Goal: Task Accomplishment & Management: Use online tool/utility

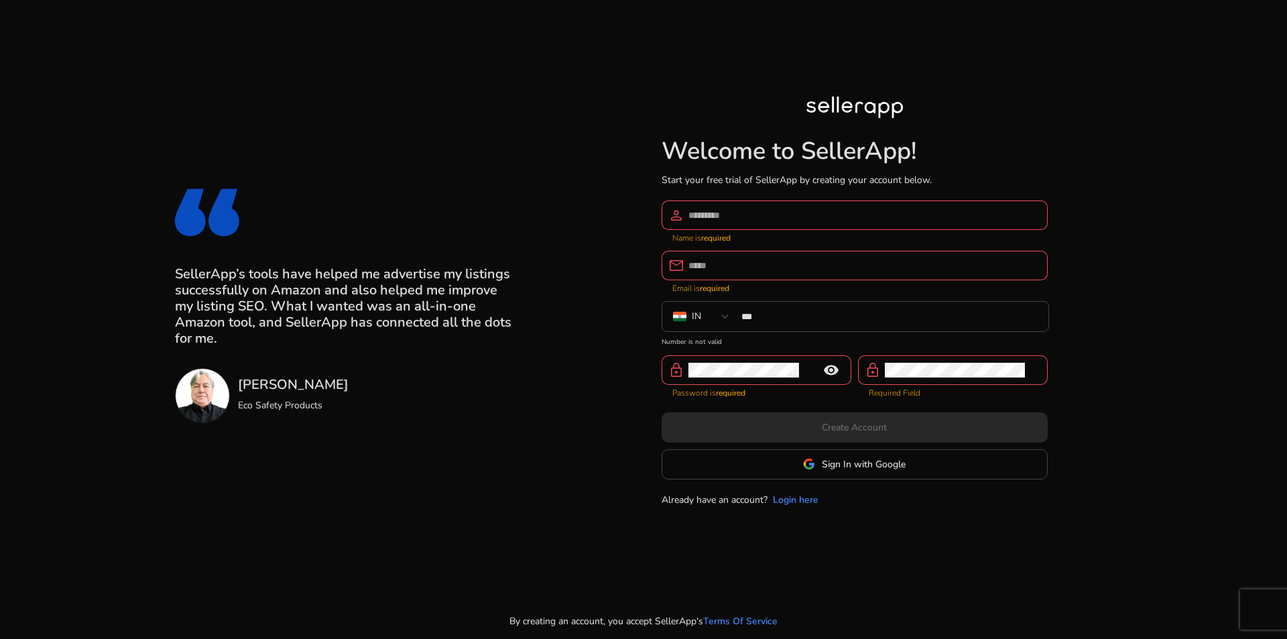
click at [783, 216] on input at bounding box center [862, 215] width 348 height 15
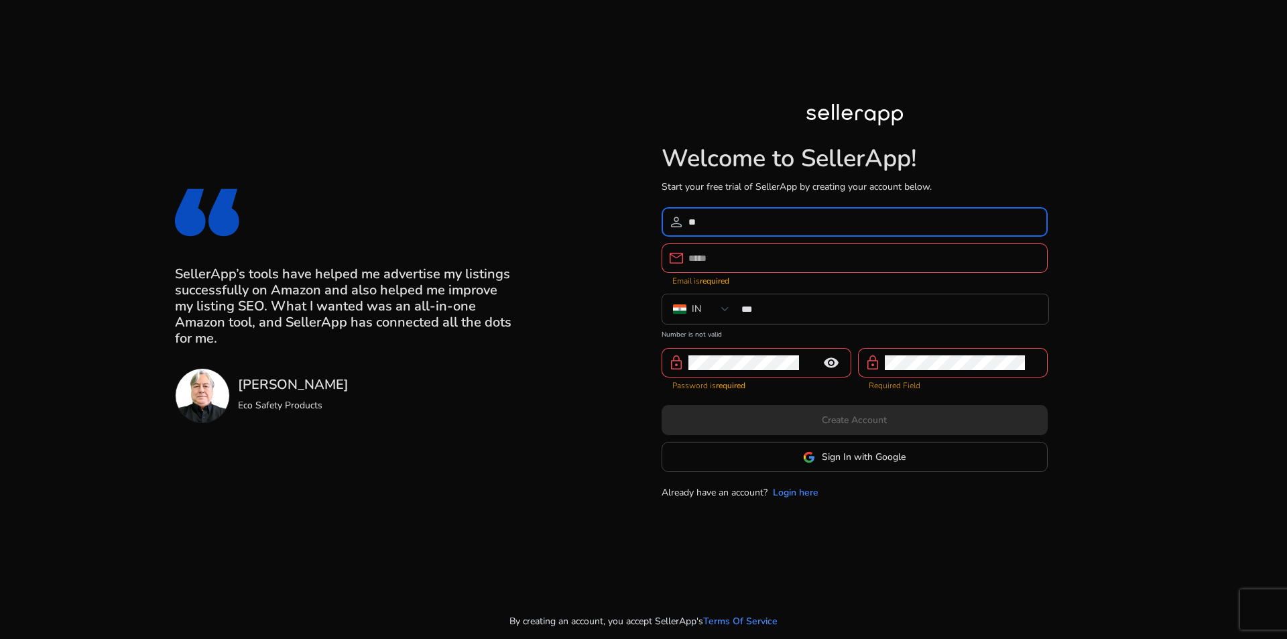
type input "*"
type input "**********"
click at [769, 252] on input "email" at bounding box center [862, 258] width 348 height 15
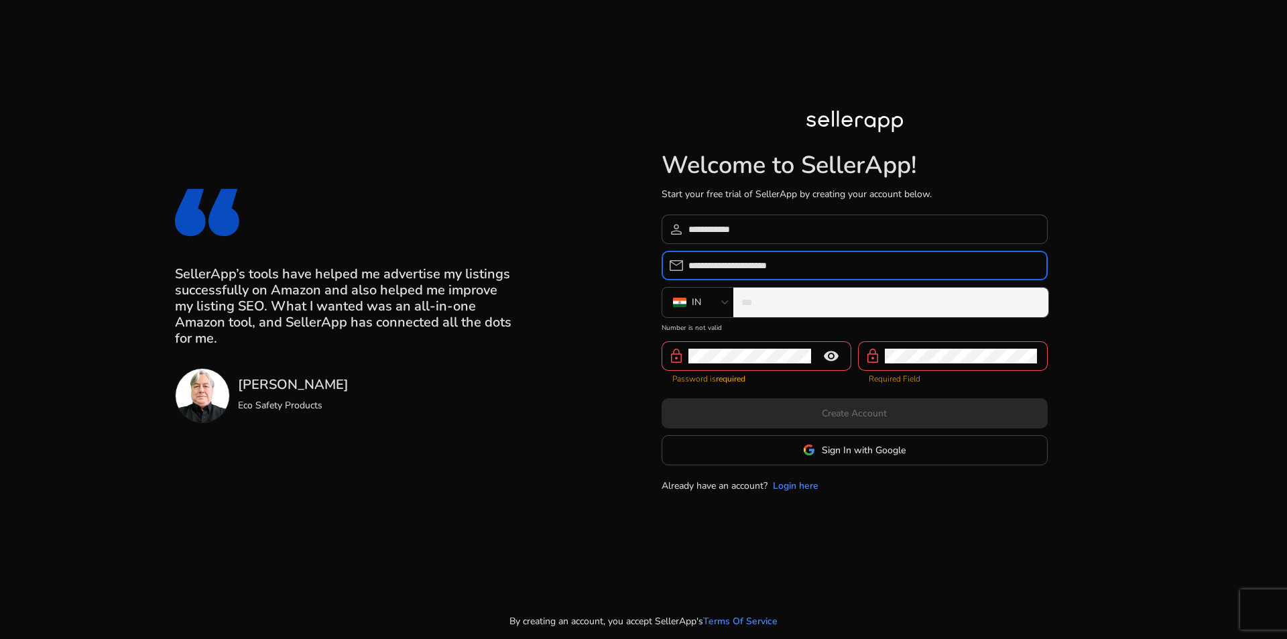
type input "**********"
click at [775, 299] on input "***" at bounding box center [889, 302] width 296 height 15
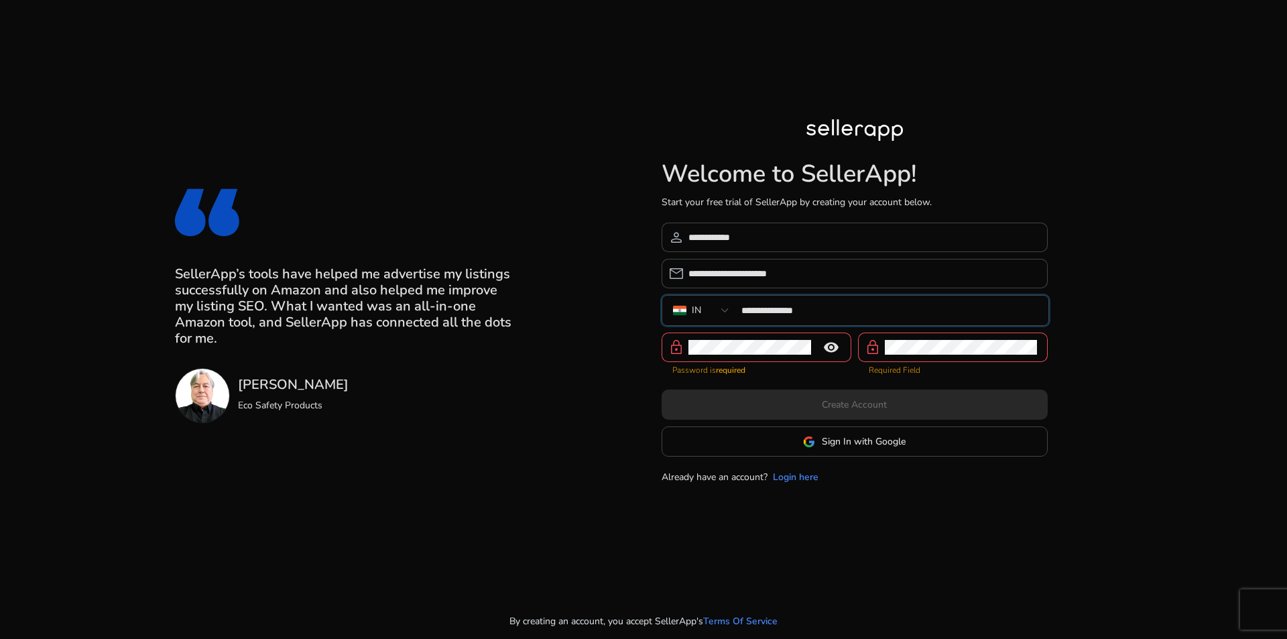
type input "**********"
click at [833, 354] on mat-icon "remove_red_eye" at bounding box center [831, 347] width 32 height 16
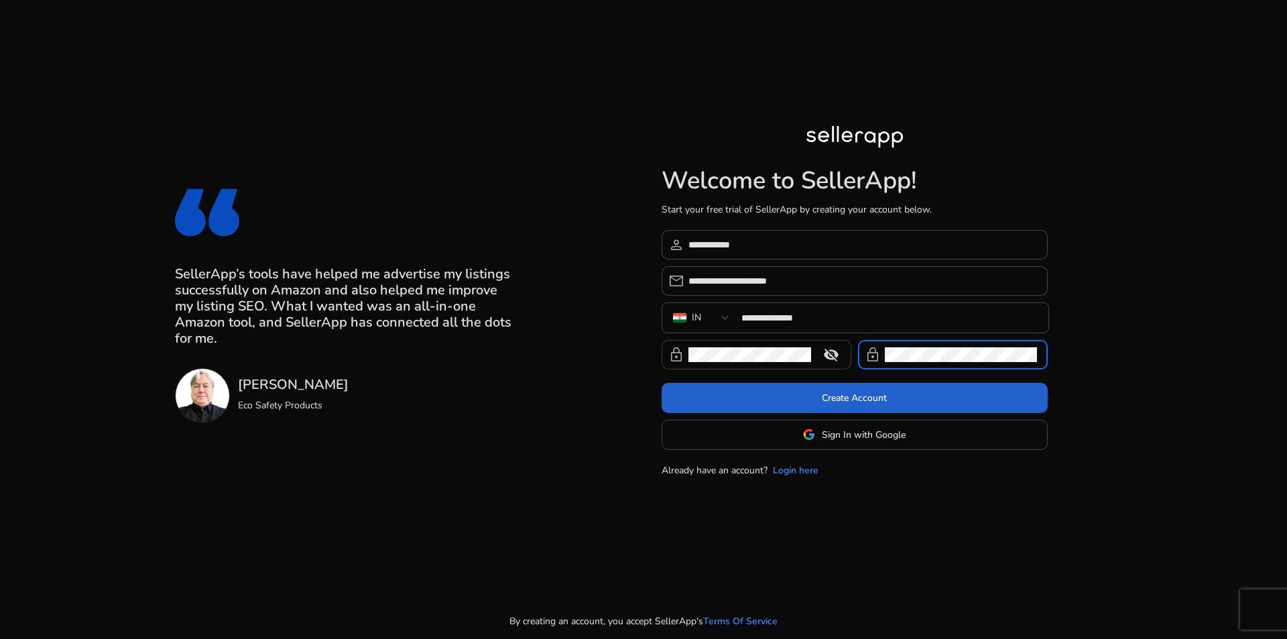
click at [896, 399] on span at bounding box center [854, 397] width 386 height 32
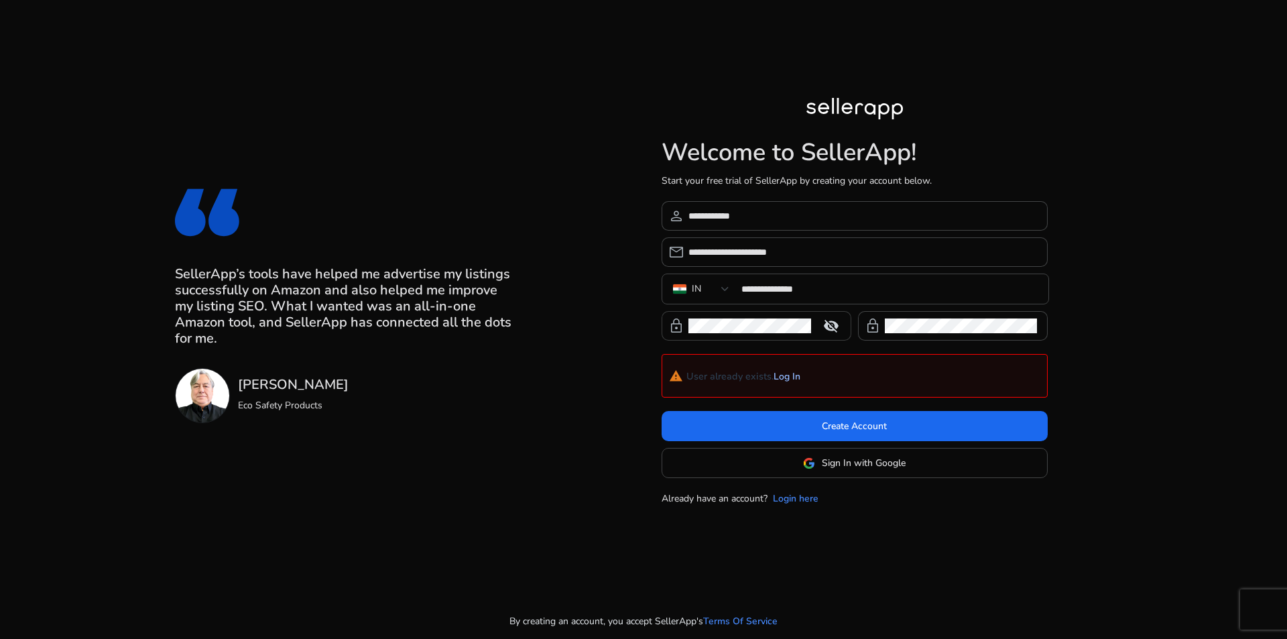
click at [783, 375] on link "Log In" at bounding box center [786, 376] width 27 height 11
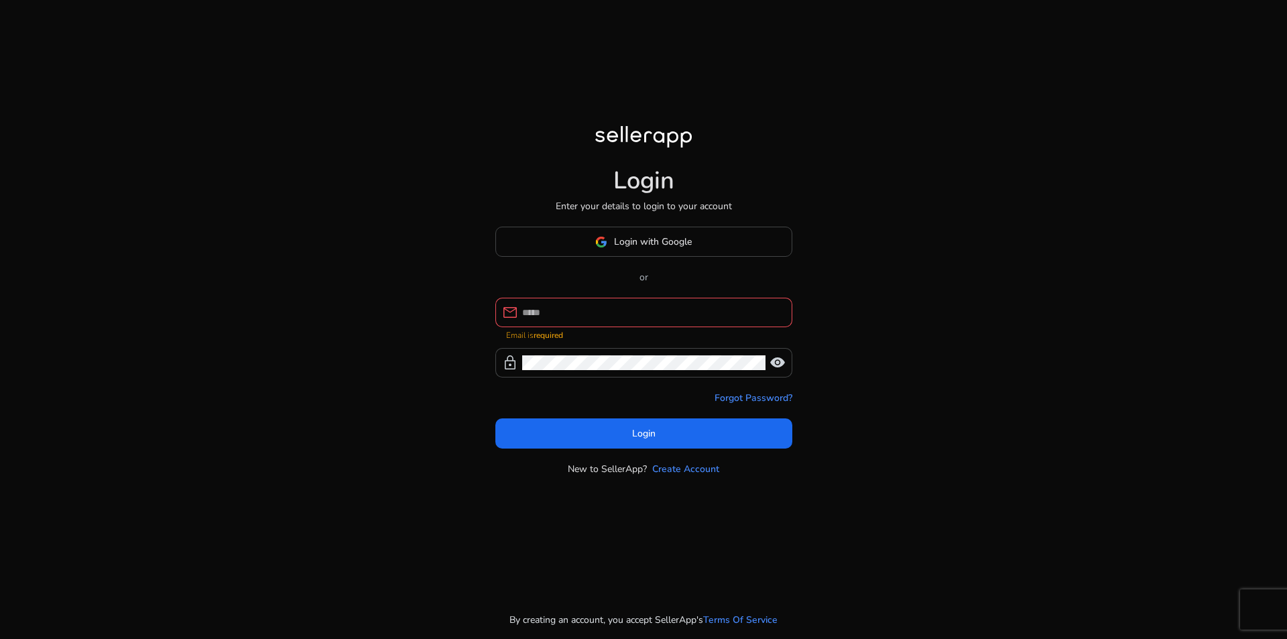
type input "**********"
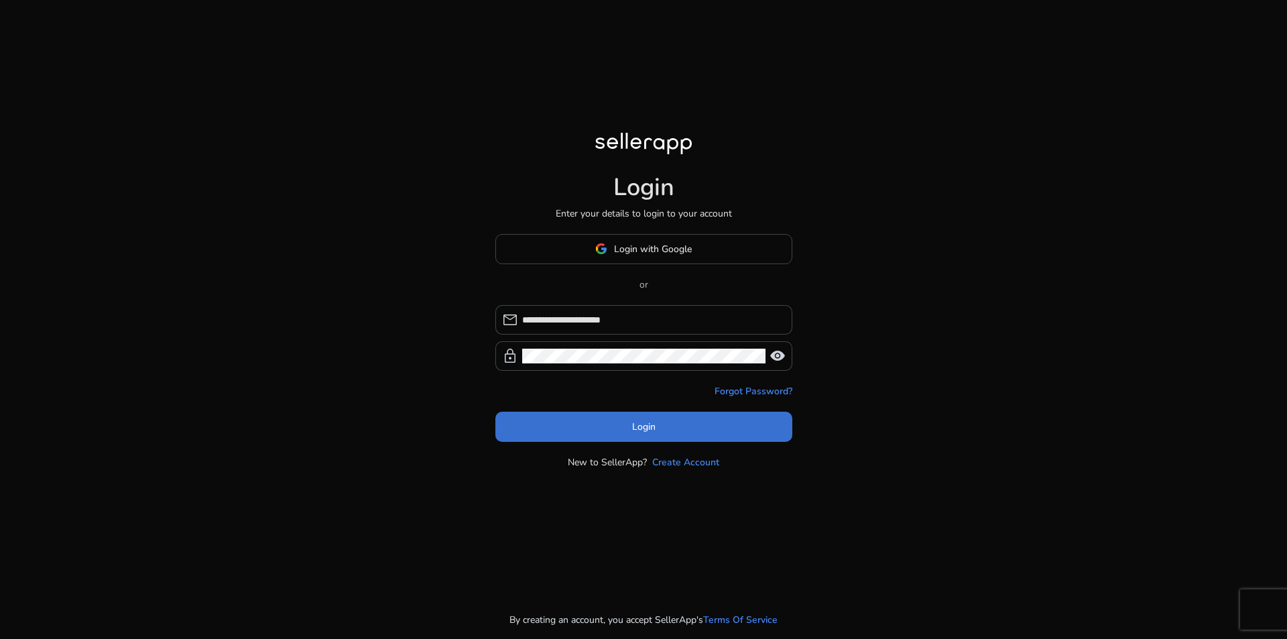
click at [641, 437] on span at bounding box center [643, 426] width 297 height 32
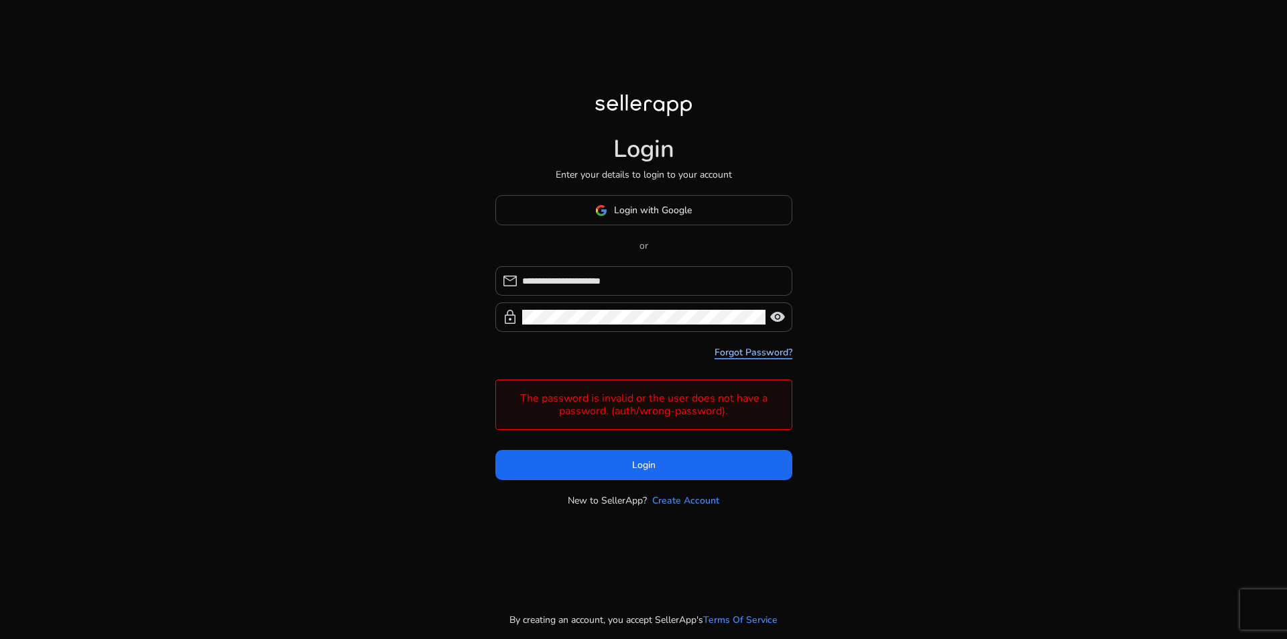
click at [745, 356] on link "Forgot Password?" at bounding box center [753, 352] width 78 height 14
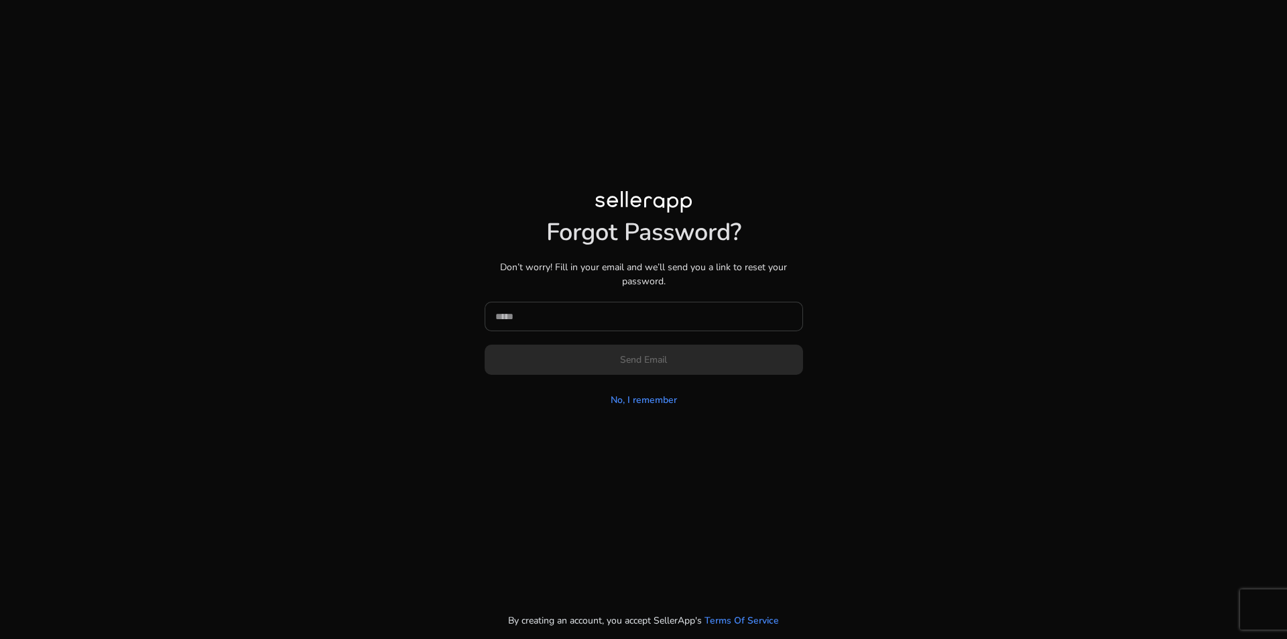
click at [576, 320] on input at bounding box center [643, 316] width 297 height 15
type input "**********"
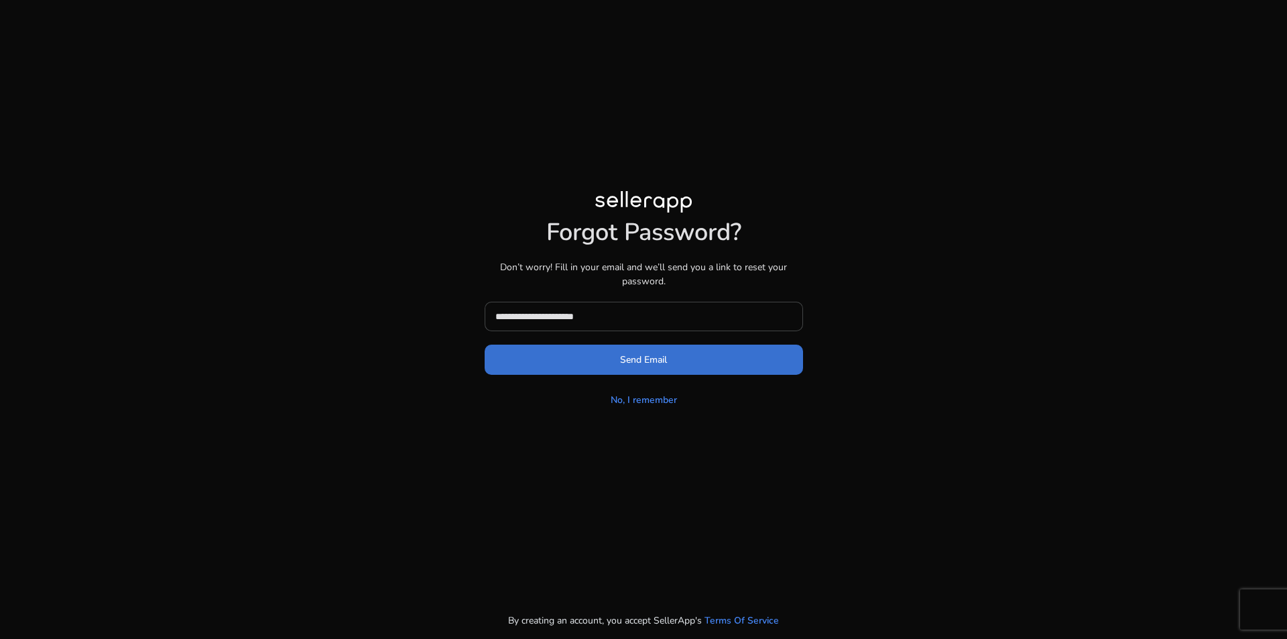
click at [606, 350] on span at bounding box center [643, 360] width 318 height 32
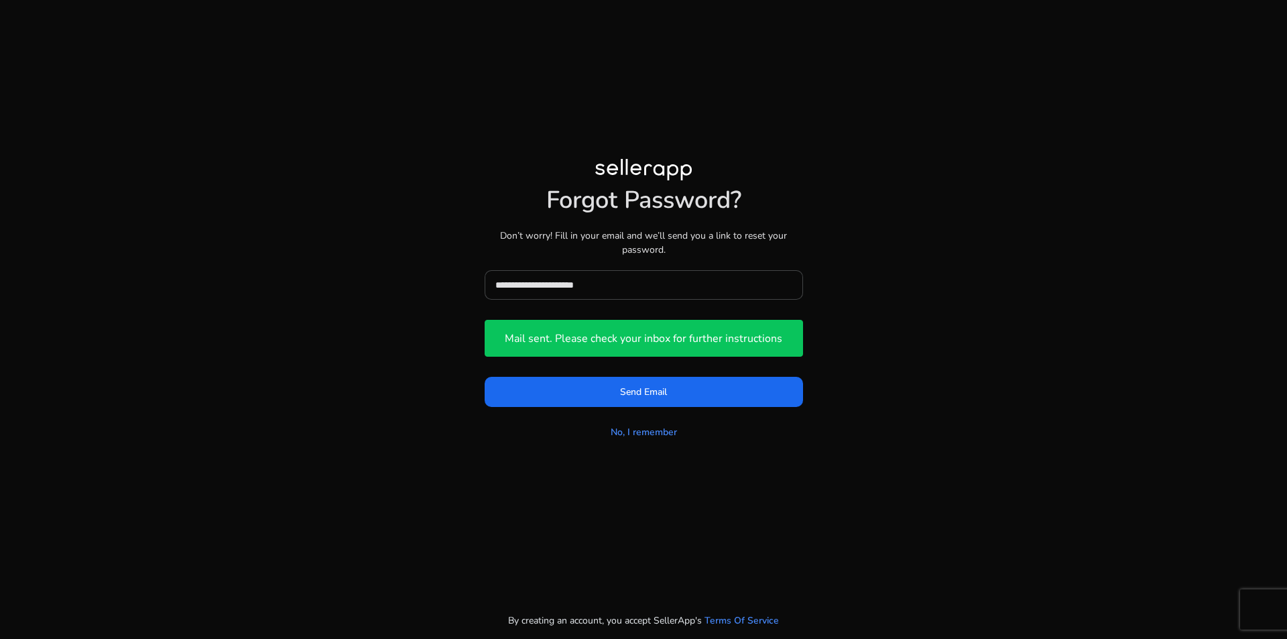
click at [819, 453] on div "**********" at bounding box center [643, 301] width 771 height 602
click at [658, 433] on link "No, I remember" at bounding box center [643, 432] width 66 height 14
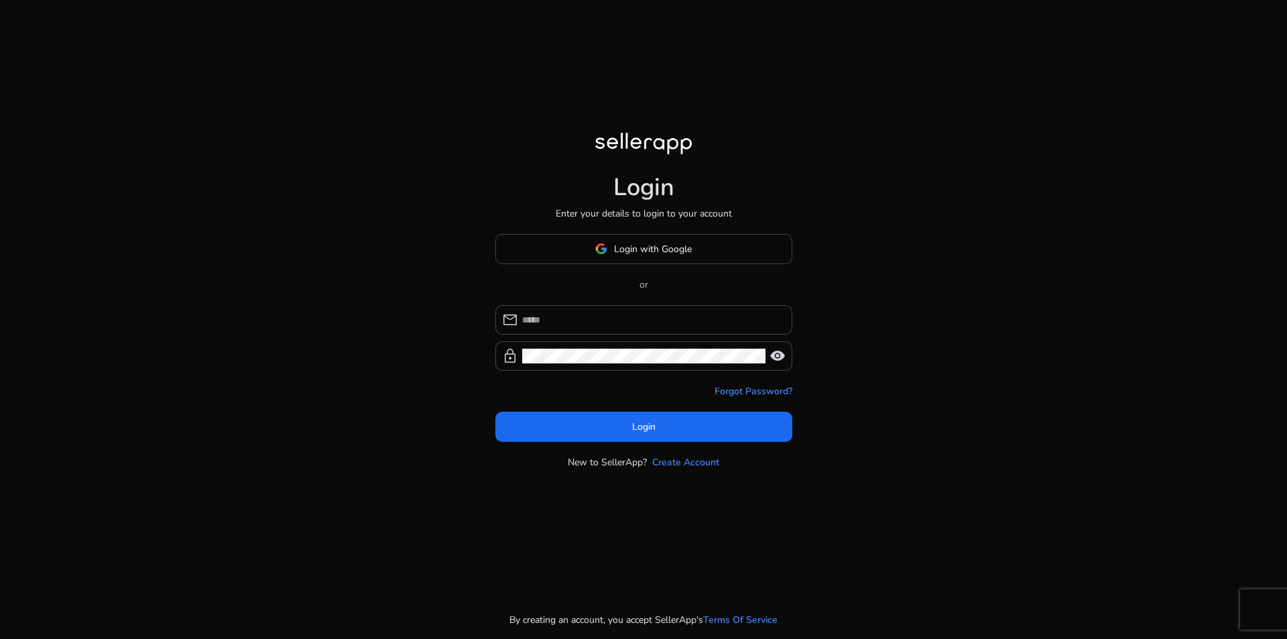
type input "**********"
click at [786, 357] on app-icon "visibility" at bounding box center [778, 356] width 19 height 16
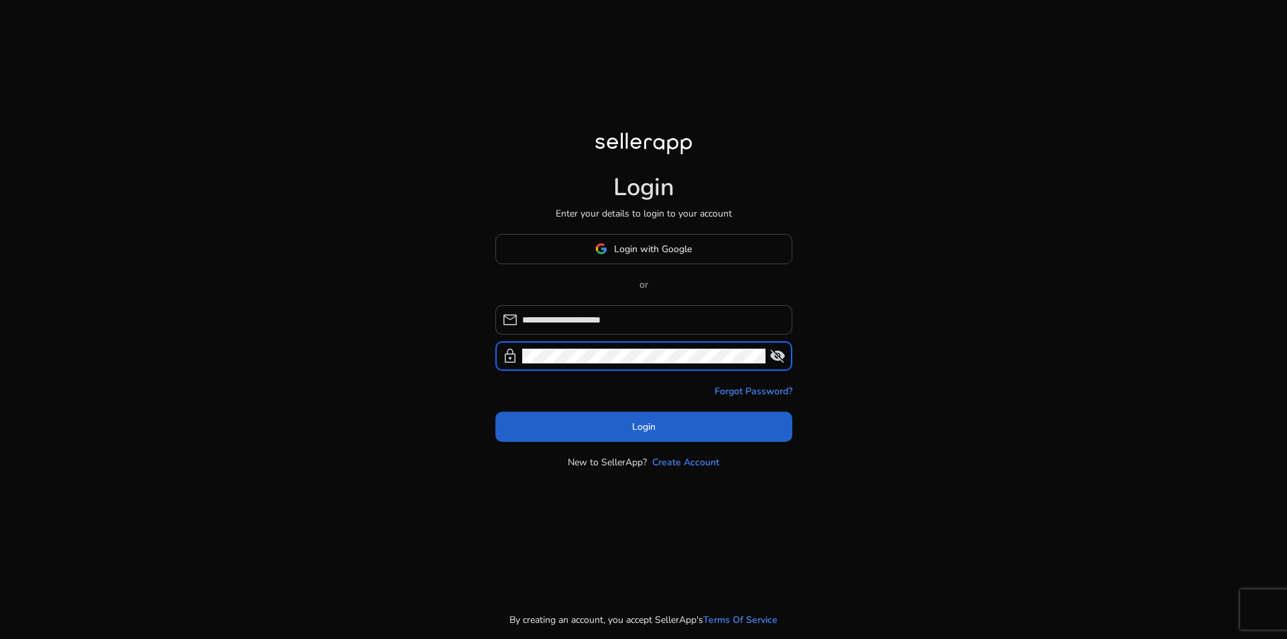
click at [671, 425] on span at bounding box center [643, 426] width 297 height 32
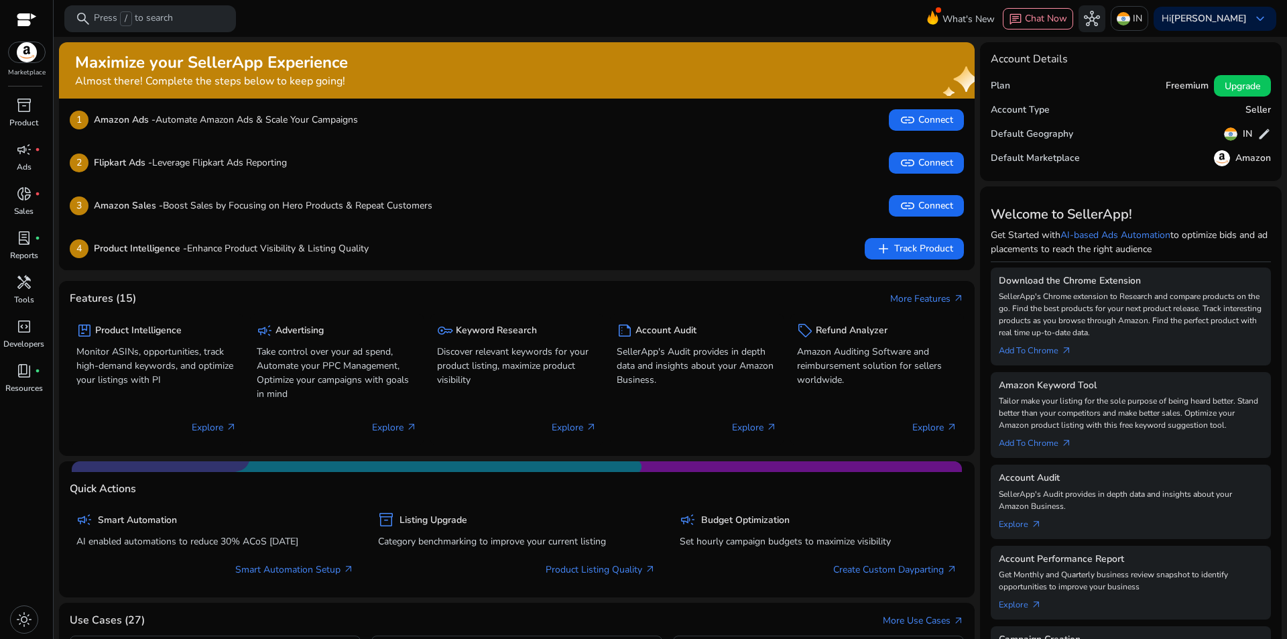
click at [740, 125] on div "1 Amazon Ads - Automate Amazon Ads & Scale Your Campaigns link Connect" at bounding box center [517, 119] width 894 height 21
click at [922, 198] on span "link Connect" at bounding box center [926, 206] width 54 height 16
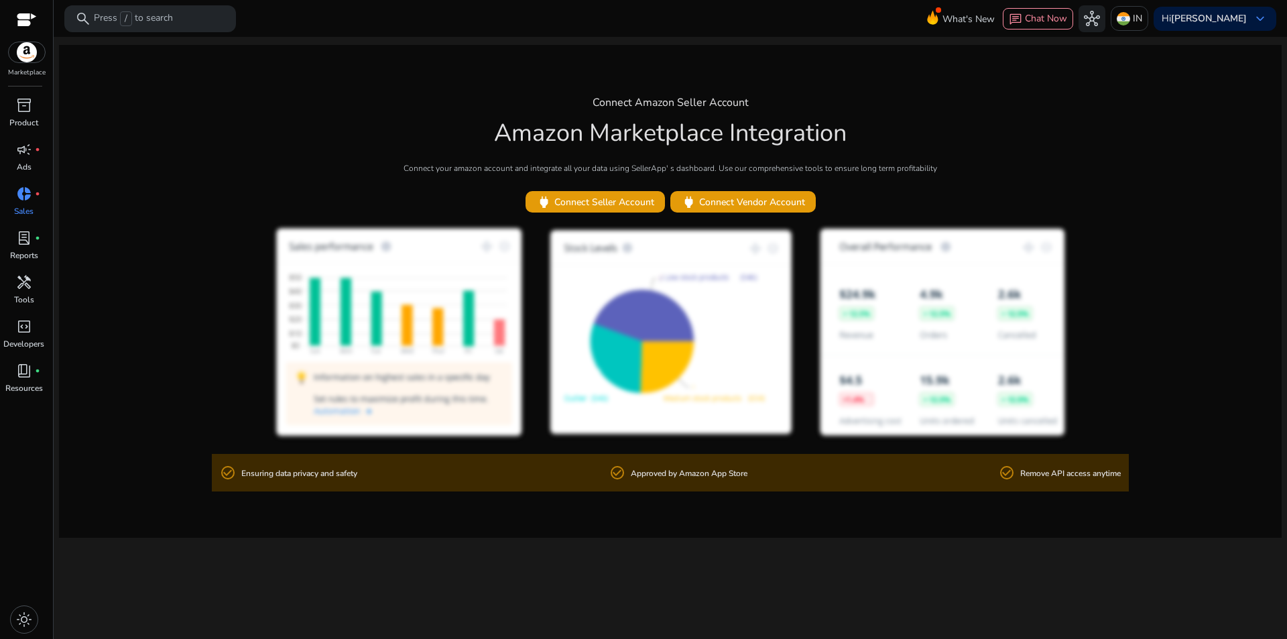
click at [922, 198] on div "Connect Amazon Seller Account Amazon Marketplace Integration Connect your amazo…" at bounding box center [670, 291] width 1222 height 493
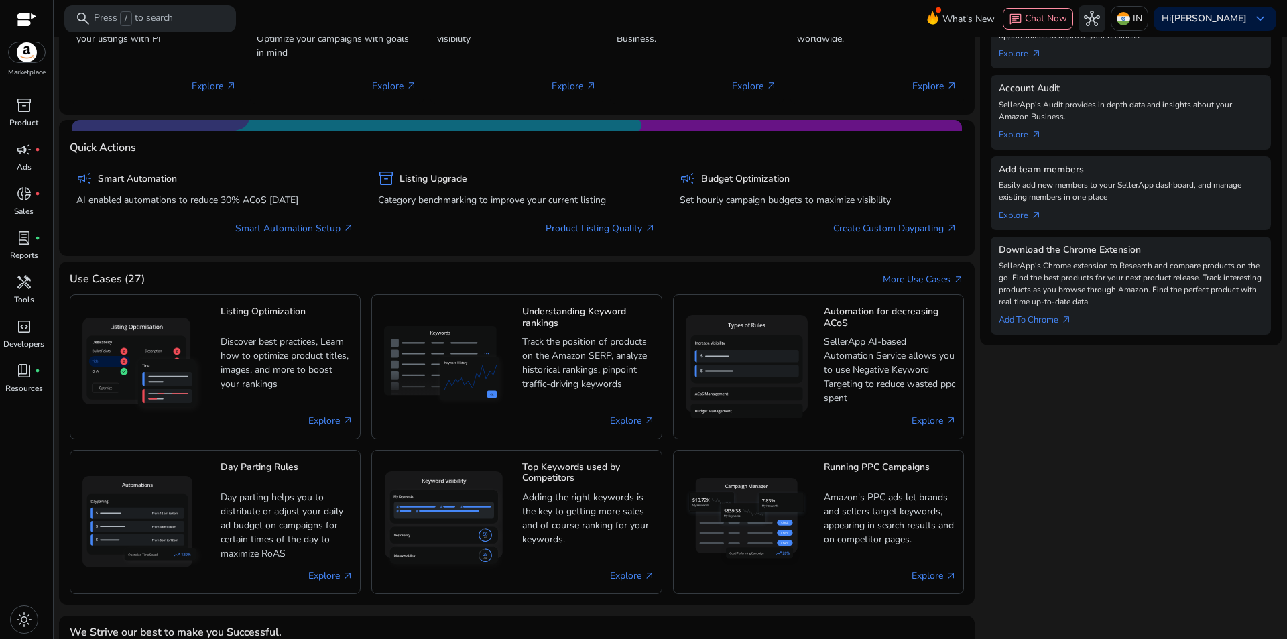
scroll to position [462, 0]
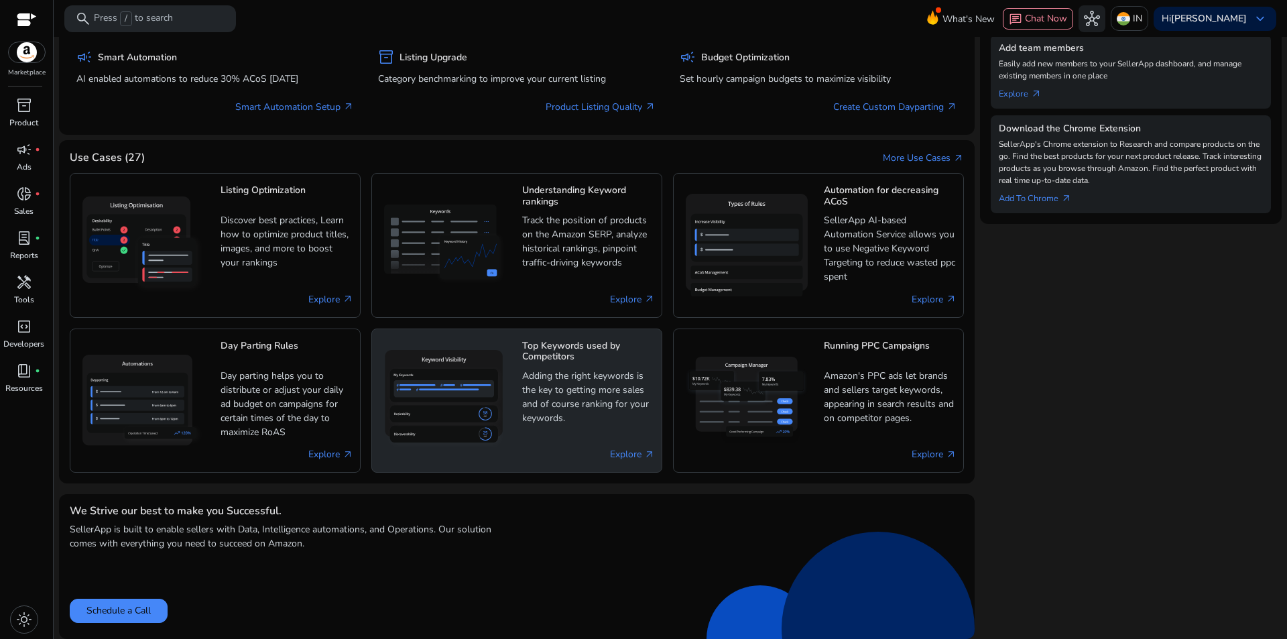
click at [562, 387] on p "Adding the right keywords is the key to getting more sales and of course rankin…" at bounding box center [588, 397] width 133 height 57
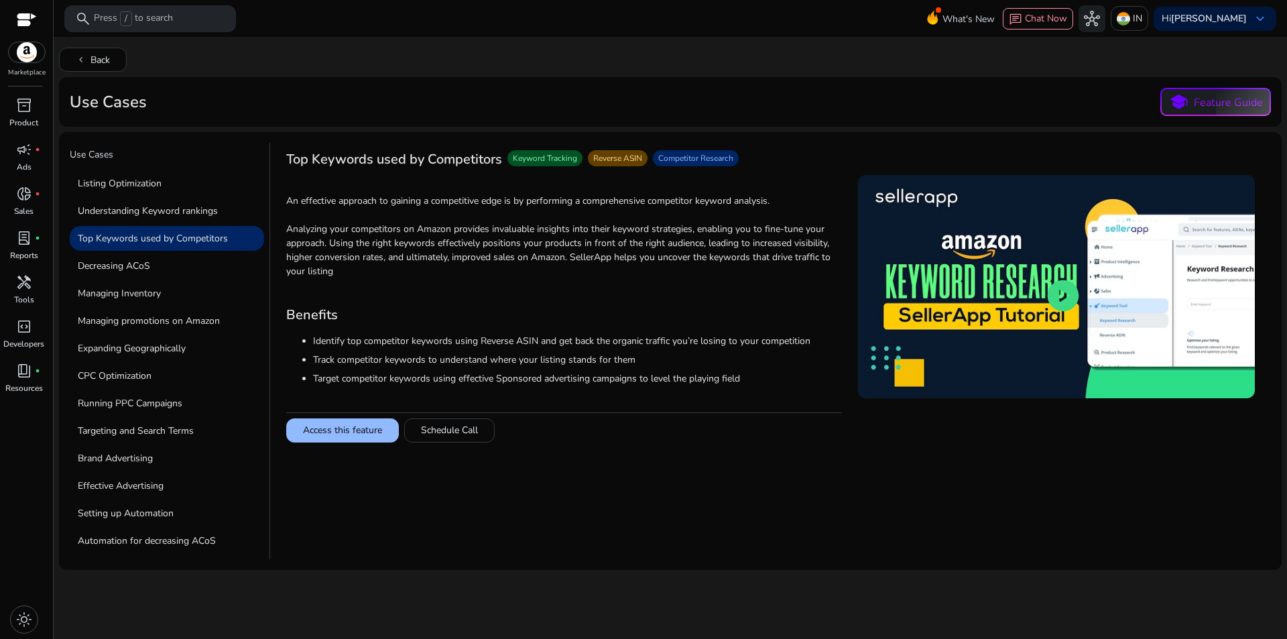
click at [375, 428] on button "Access this feature" at bounding box center [342, 430] width 113 height 24
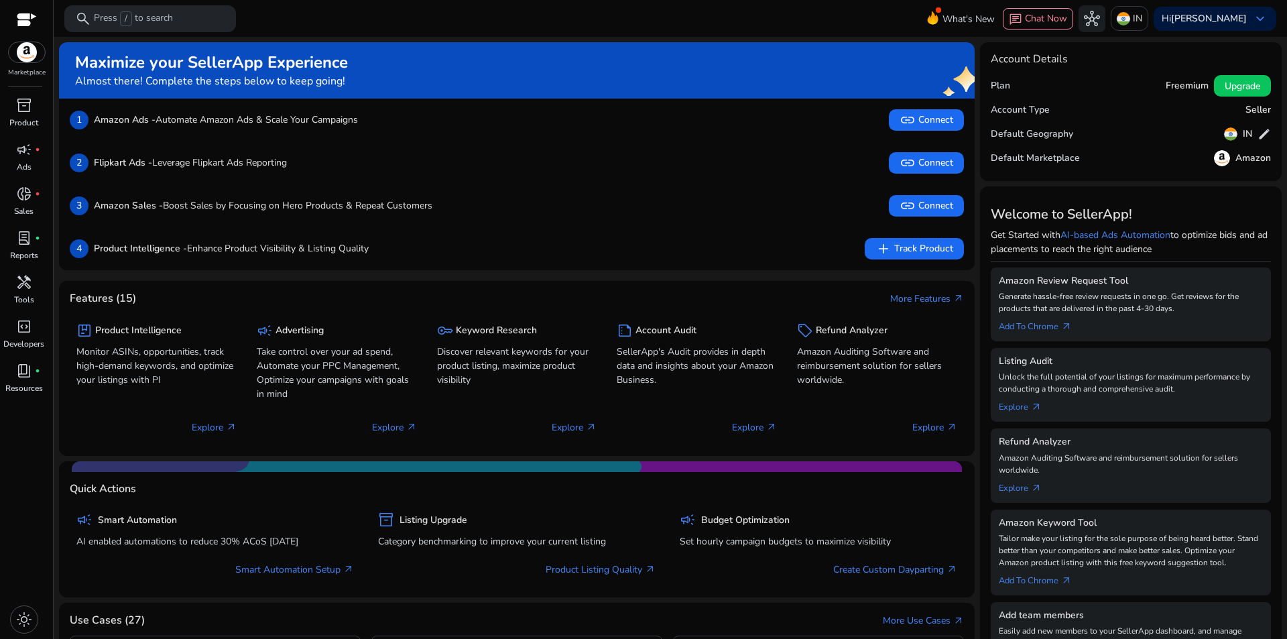
click at [23, 56] on img at bounding box center [27, 52] width 36 height 20
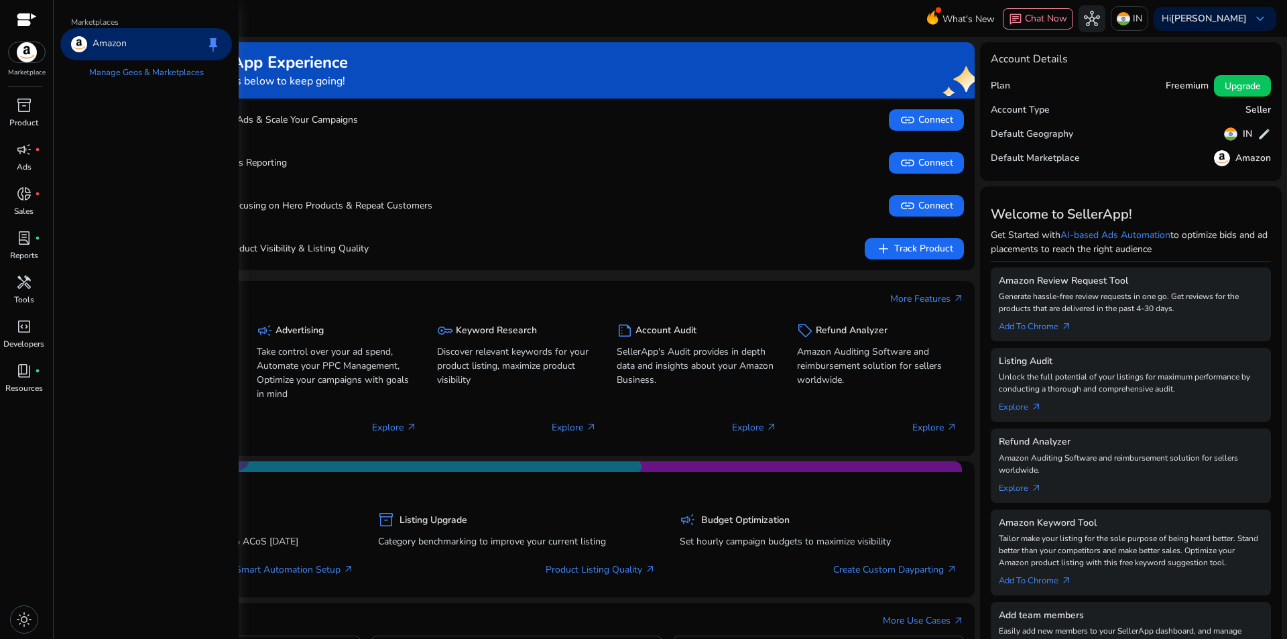
click at [137, 41] on div "Amazon keep" at bounding box center [146, 44] width 172 height 32
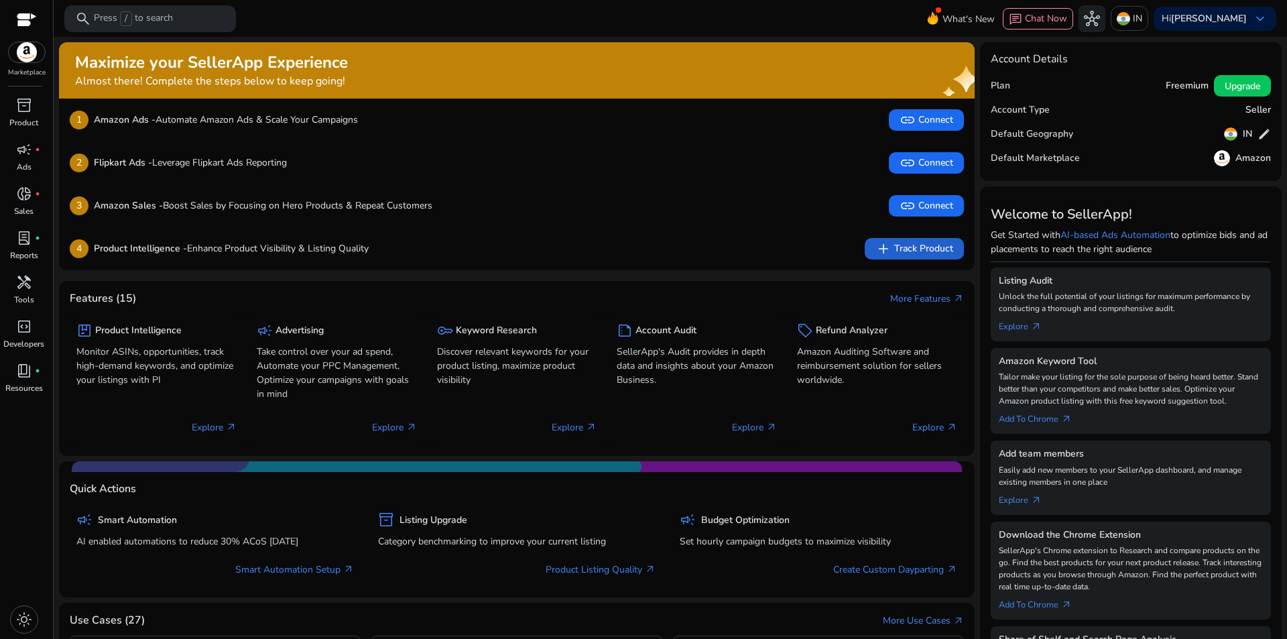
click at [887, 242] on span "add" at bounding box center [883, 249] width 16 height 16
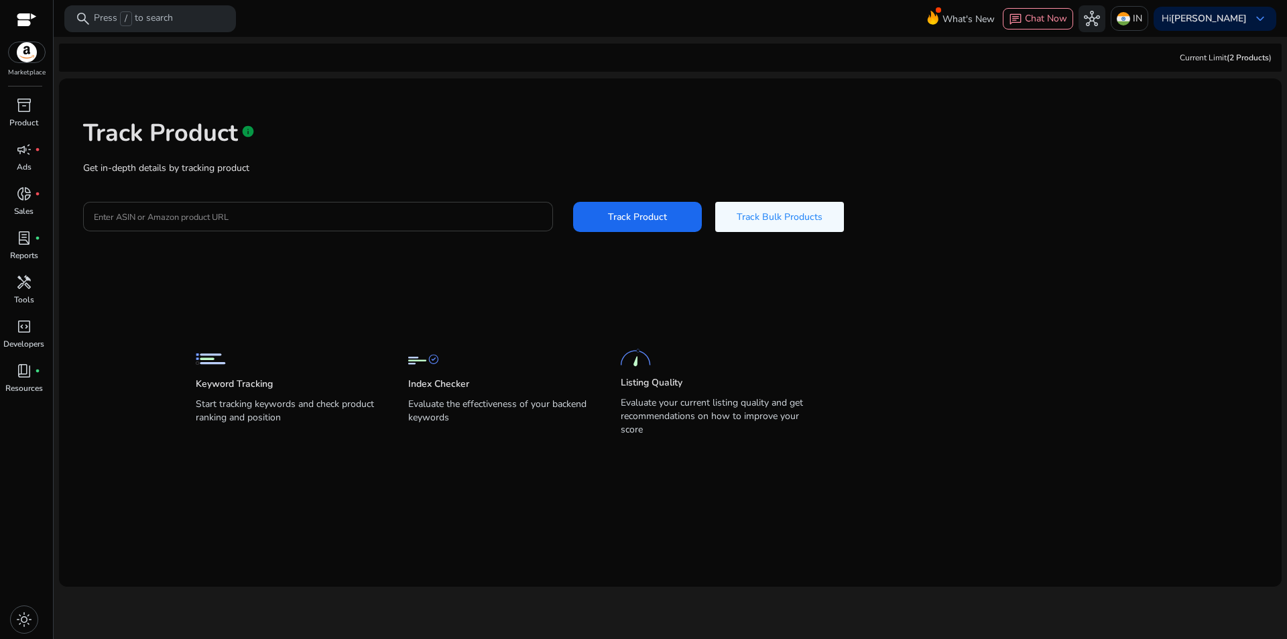
click at [243, 220] on input "Enter ASIN or Amazon product URL" at bounding box center [318, 216] width 448 height 15
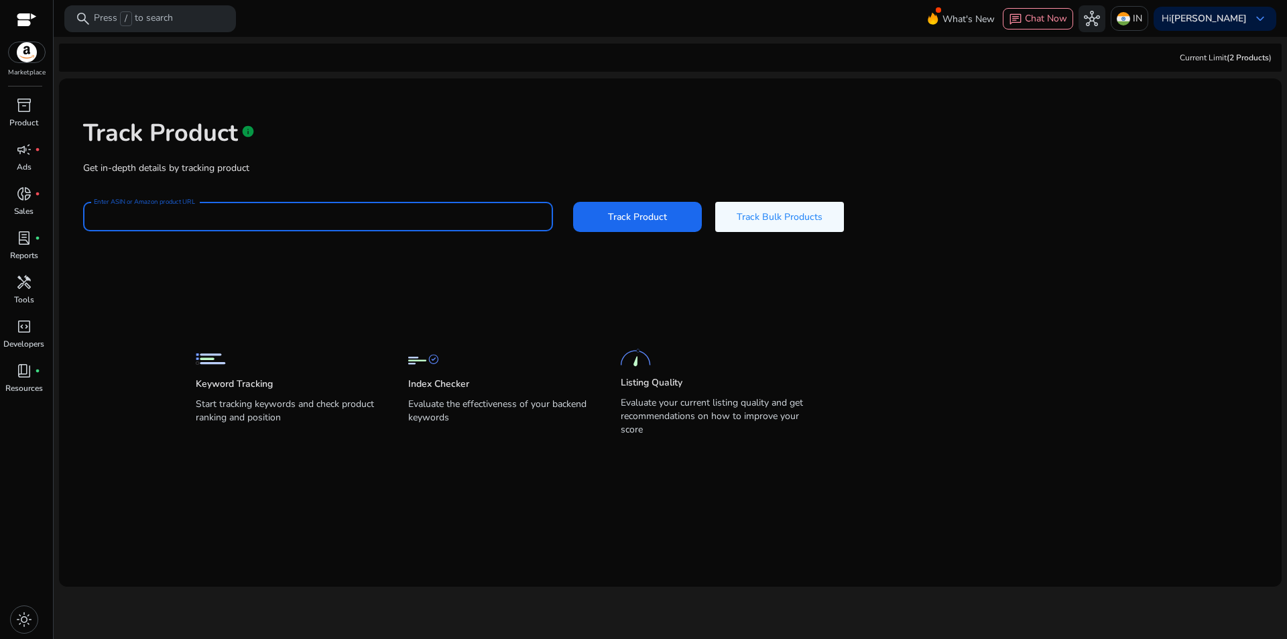
click at [320, 216] on input "Enter ASIN or Amazon product URL" at bounding box center [318, 216] width 448 height 15
paste input "**********"
type input "**********"
click at [611, 216] on span "Track Product" at bounding box center [637, 217] width 59 height 14
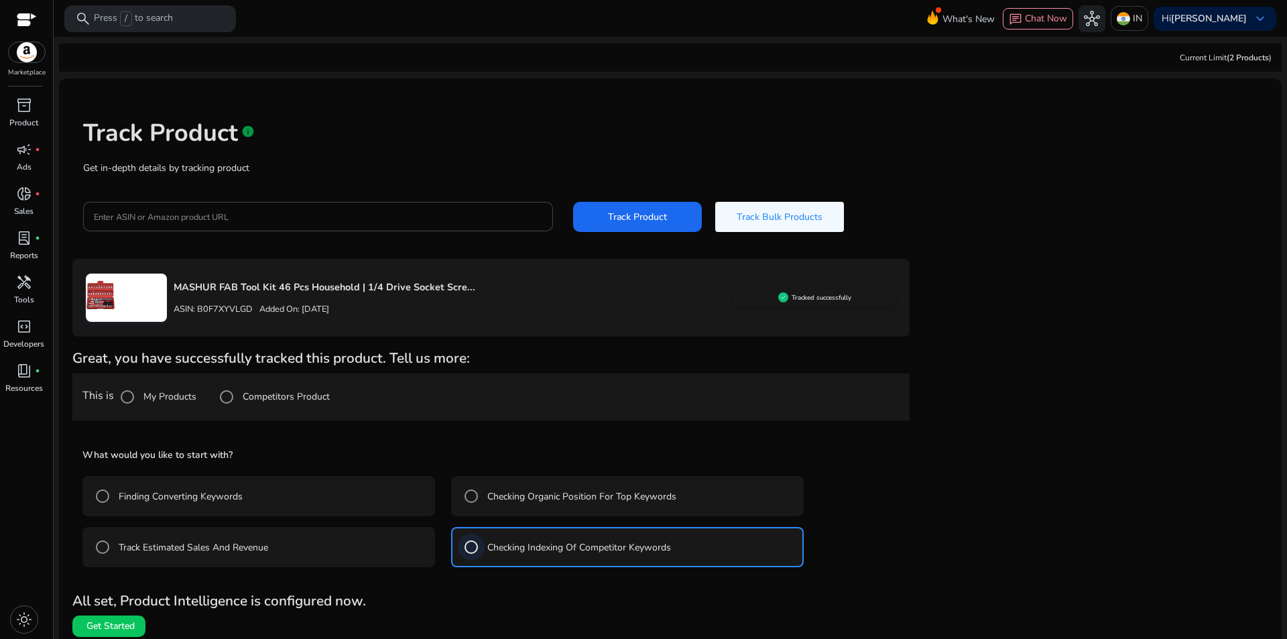
scroll to position [8, 0]
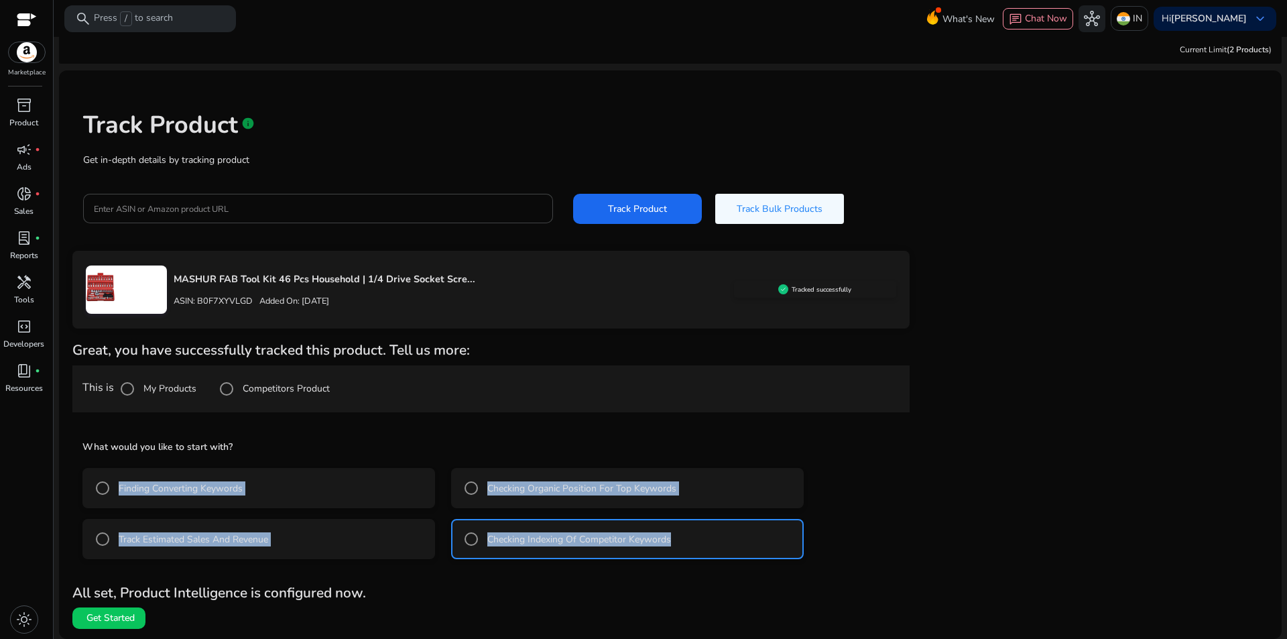
drag, startPoint x: 79, startPoint y: 468, endPoint x: 742, endPoint y: 560, distance: 669.7
click at [742, 560] on div "What would you like to start with? Finding Converting Keywords Checking Organic…" at bounding box center [490, 498] width 837 height 144
copy mat-radio-group "Finding Converting Keywords Checking Organic Position For Top Keywords Track Es…"
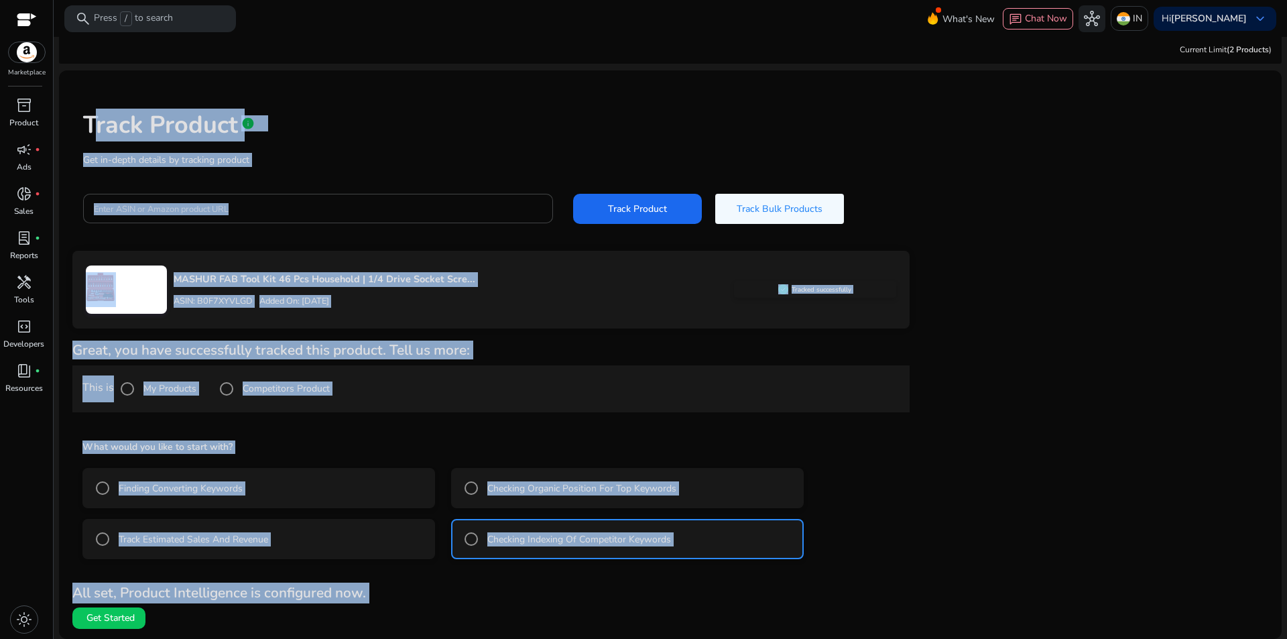
drag, startPoint x: 74, startPoint y: 90, endPoint x: 588, endPoint y: 639, distance: 751.9
click at [588, 638] on html "We recommend switching to desktop view for the best experience. Marketplace inv…" at bounding box center [643, 319] width 1287 height 639
click at [472, 612] on div "All set, Product Intelligence is configured now. Get Started" at bounding box center [490, 605] width 837 height 46
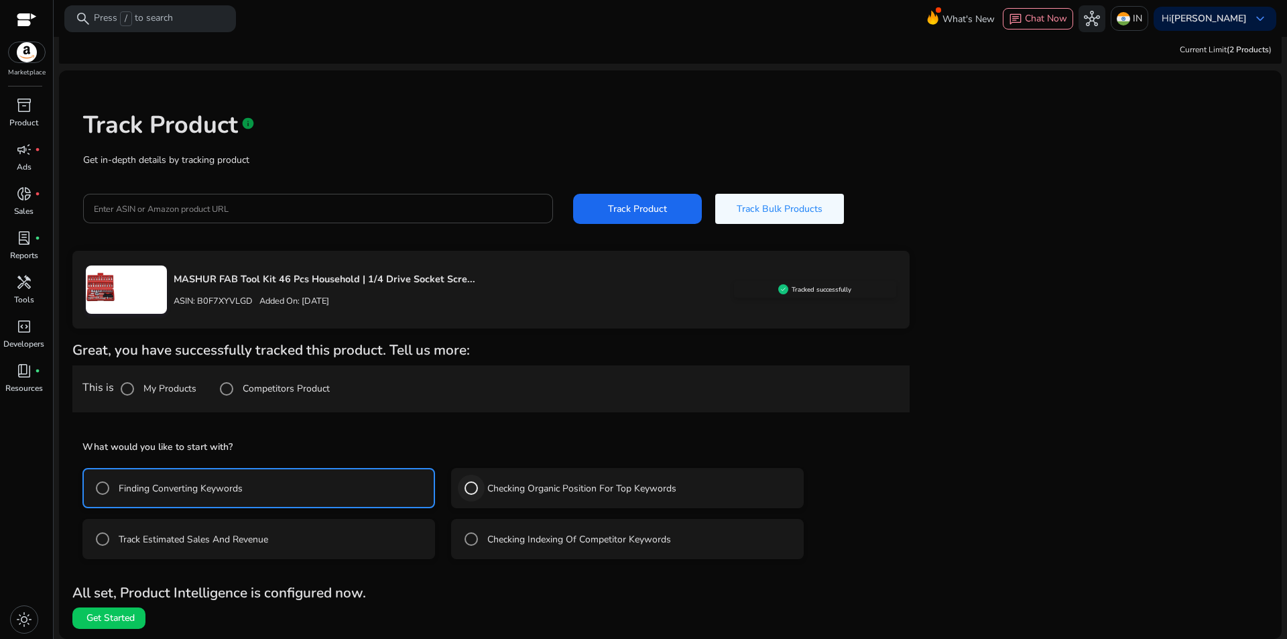
click at [455, 489] on div at bounding box center [471, 488] width 32 height 32
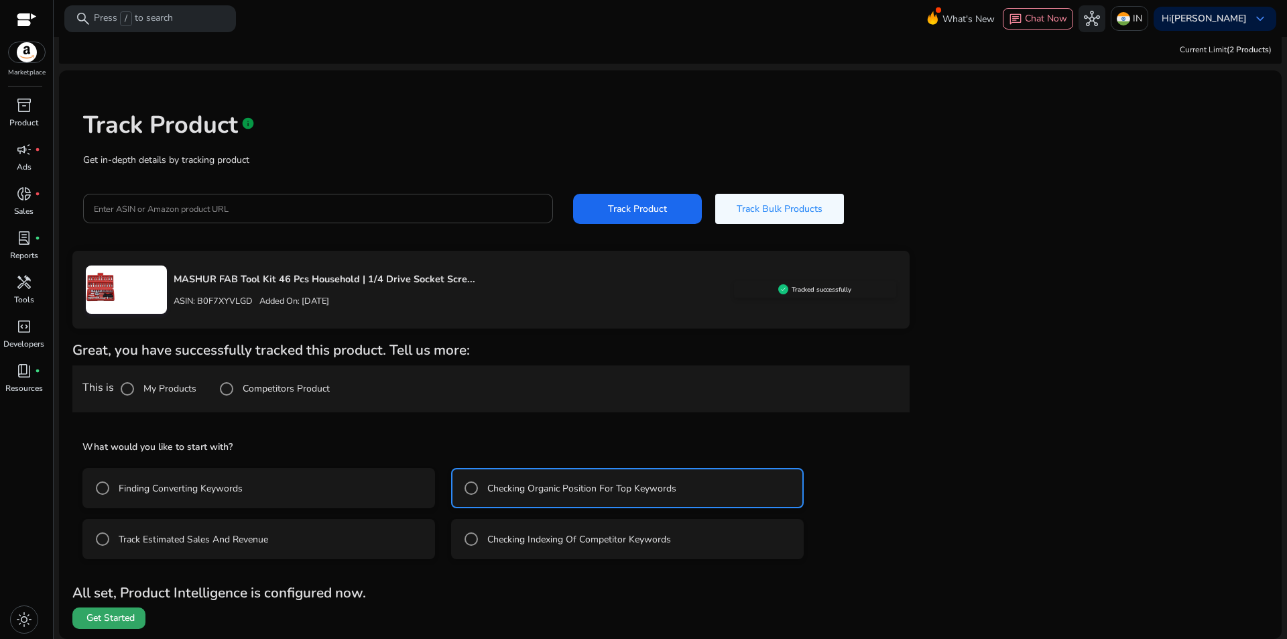
click at [116, 623] on span "Get Started" at bounding box center [110, 617] width 48 height 13
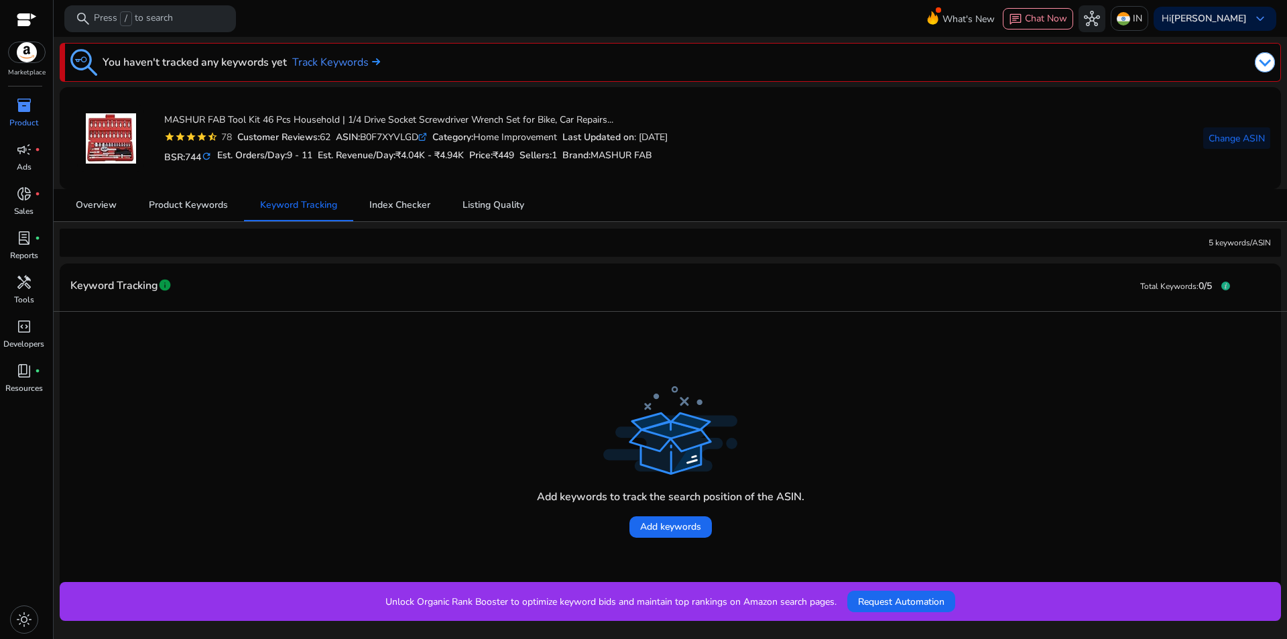
drag, startPoint x: 552, startPoint y: 426, endPoint x: 440, endPoint y: 585, distance: 194.3
click at [440, 585] on div "We are getting things ready for you... You haven't tracked any keywords yet Tra…" at bounding box center [670, 338] width 1222 height 602
click at [221, 206] on span "Product Keywords" at bounding box center [188, 204] width 79 height 9
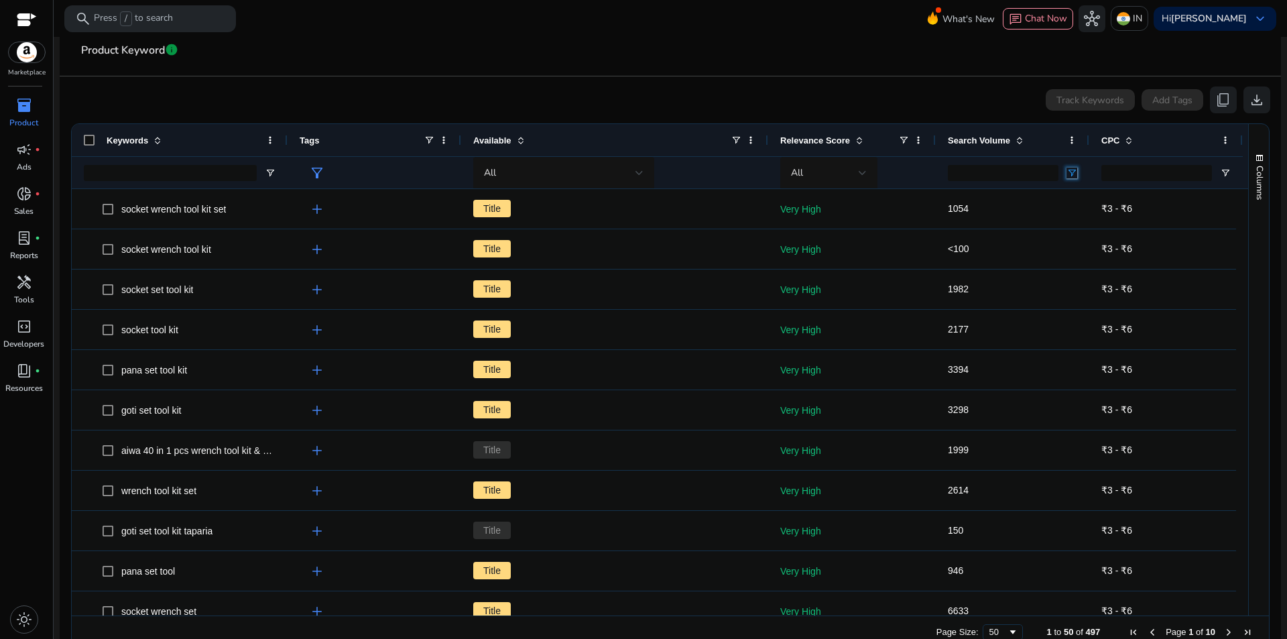
click at [1071, 172] on span "Open Filter Menu" at bounding box center [1071, 173] width 11 height 11
click at [1118, 191] on div "Equals" at bounding box center [1124, 198] width 104 height 16
click at [978, 186] on div at bounding box center [1003, 172] width 111 height 31
click at [1019, 138] on span at bounding box center [1019, 140] width 11 height 11
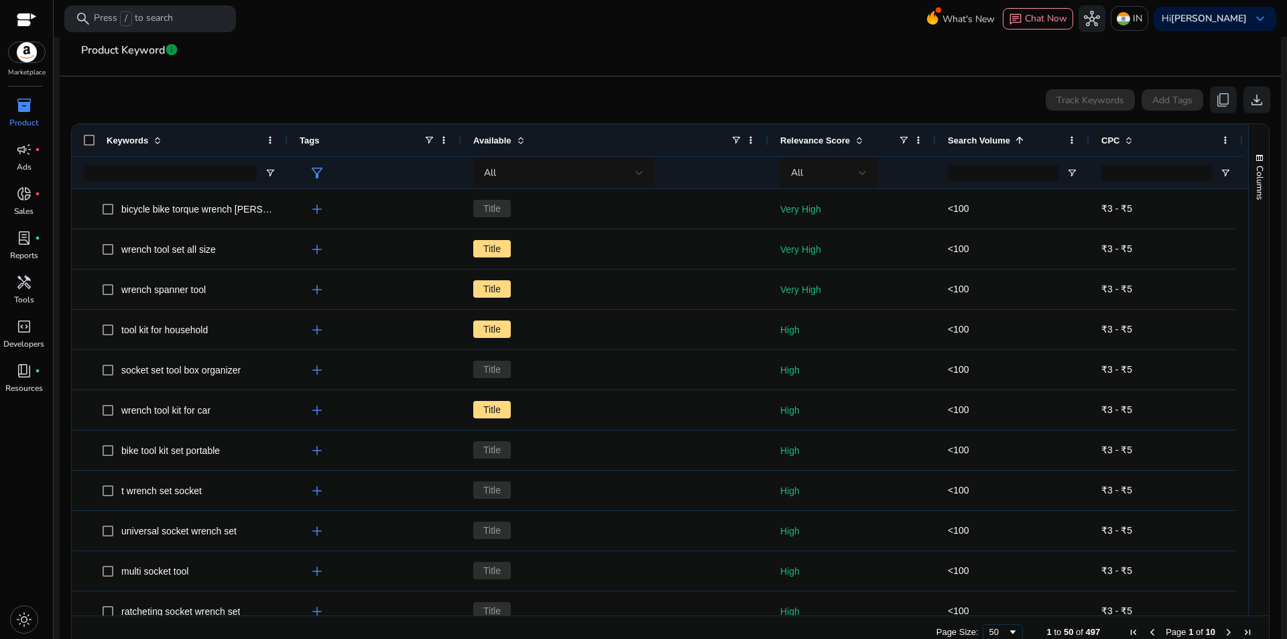
click at [1019, 146] on div "Search Volume 1" at bounding box center [1005, 139] width 115 height 25
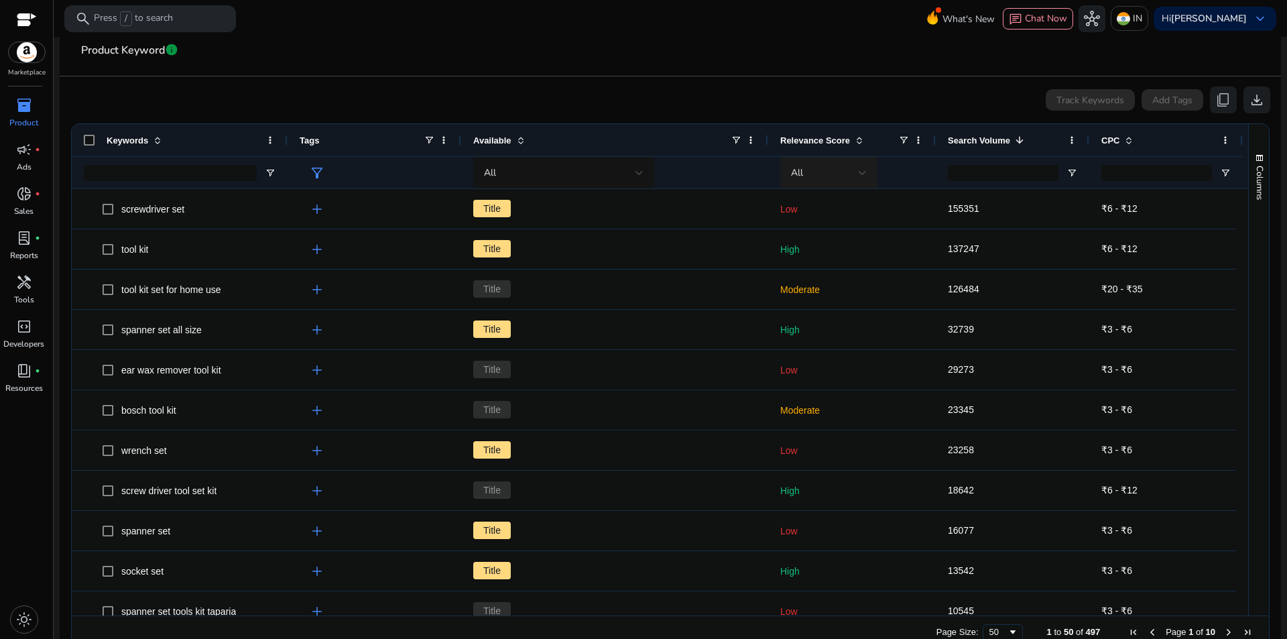
click at [861, 168] on div at bounding box center [862, 173] width 8 height 16
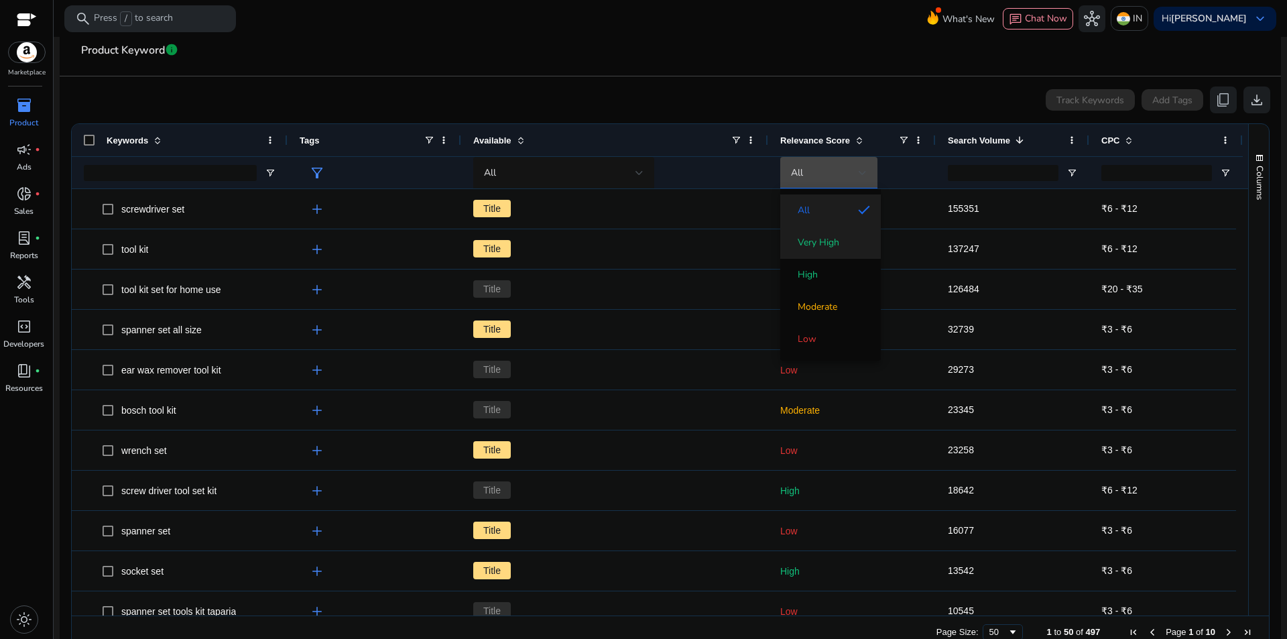
click at [840, 255] on mat-option "Very High" at bounding box center [830, 243] width 101 height 32
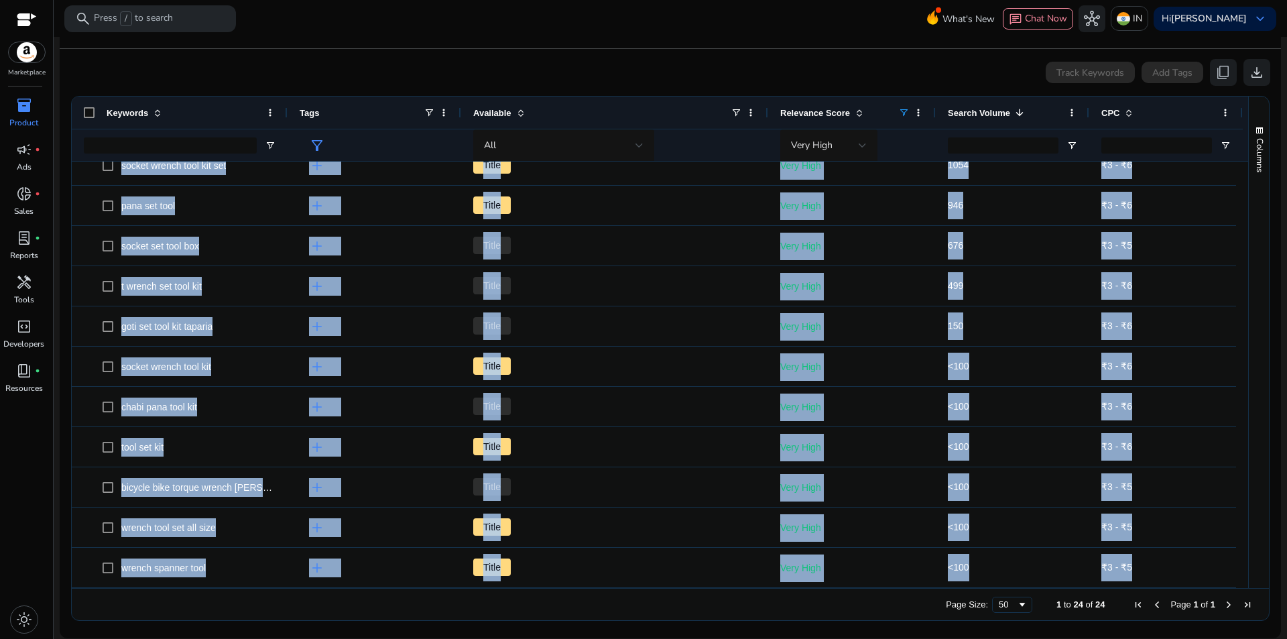
drag, startPoint x: 226, startPoint y: 209, endPoint x: 279, endPoint y: 659, distance: 453.5
click at [279, 638] on html "We recommend switching to desktop view for the best experience. Marketplace inv…" at bounding box center [643, 319] width 1287 height 639
copy body "lor Ipsum Dolo Sita 22087 ₹8 - ₹7 consec adipis eli sed Doeiu Temp Inci 1086 ₹0…"
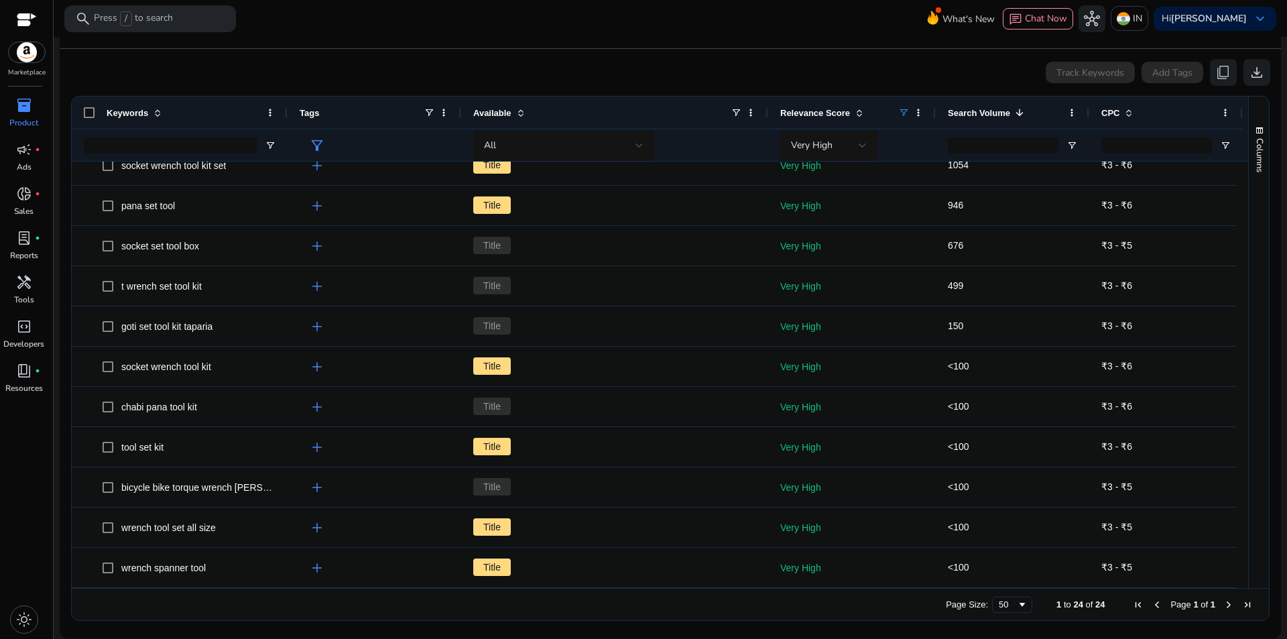
click at [436, 41] on mat-card-header "Product Keyword info" at bounding box center [670, 30] width 1200 height 38
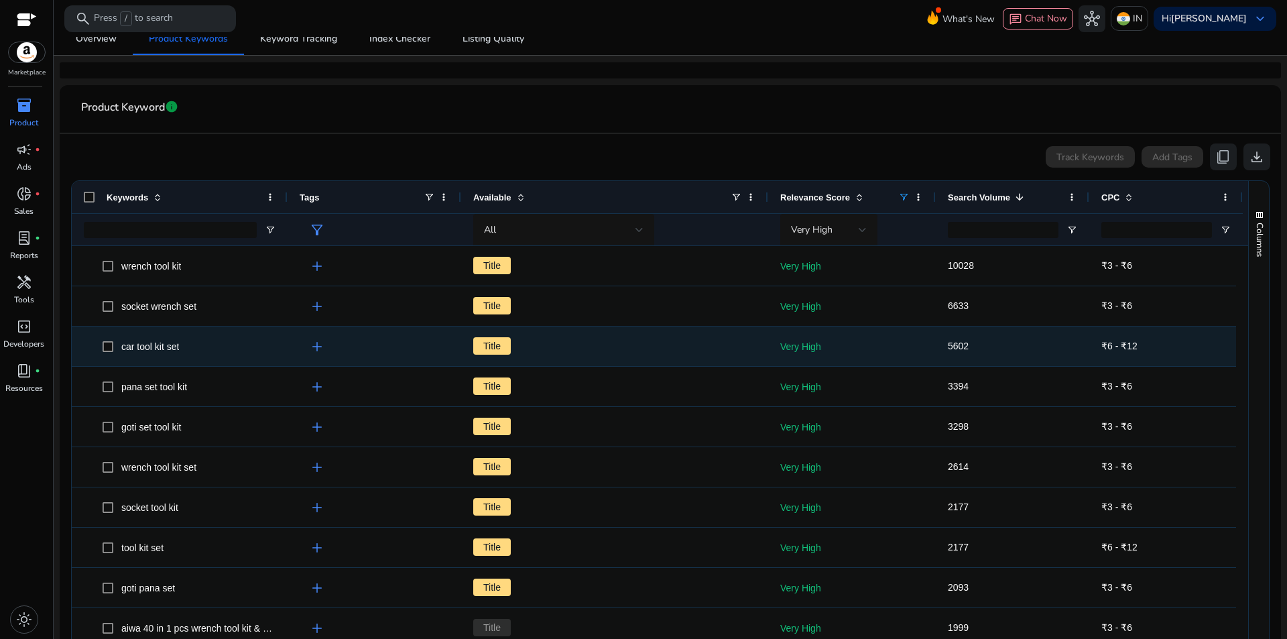
scroll to position [223, 0]
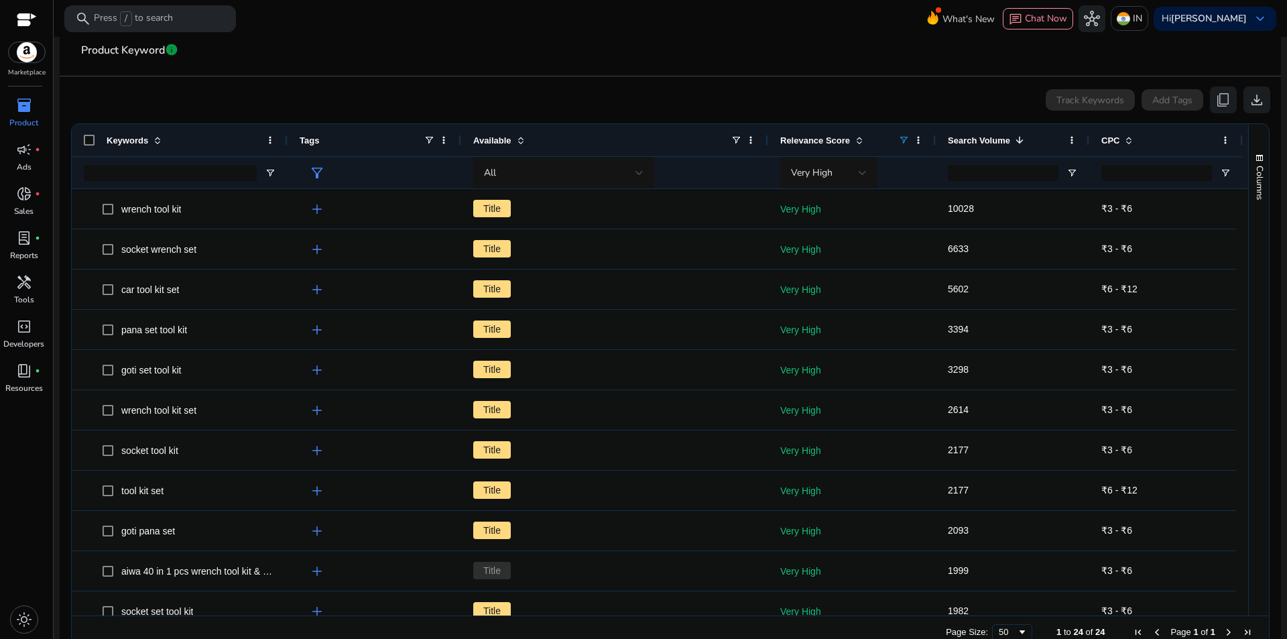
click at [83, 143] on div "Keywords" at bounding box center [180, 140] width 216 height 32
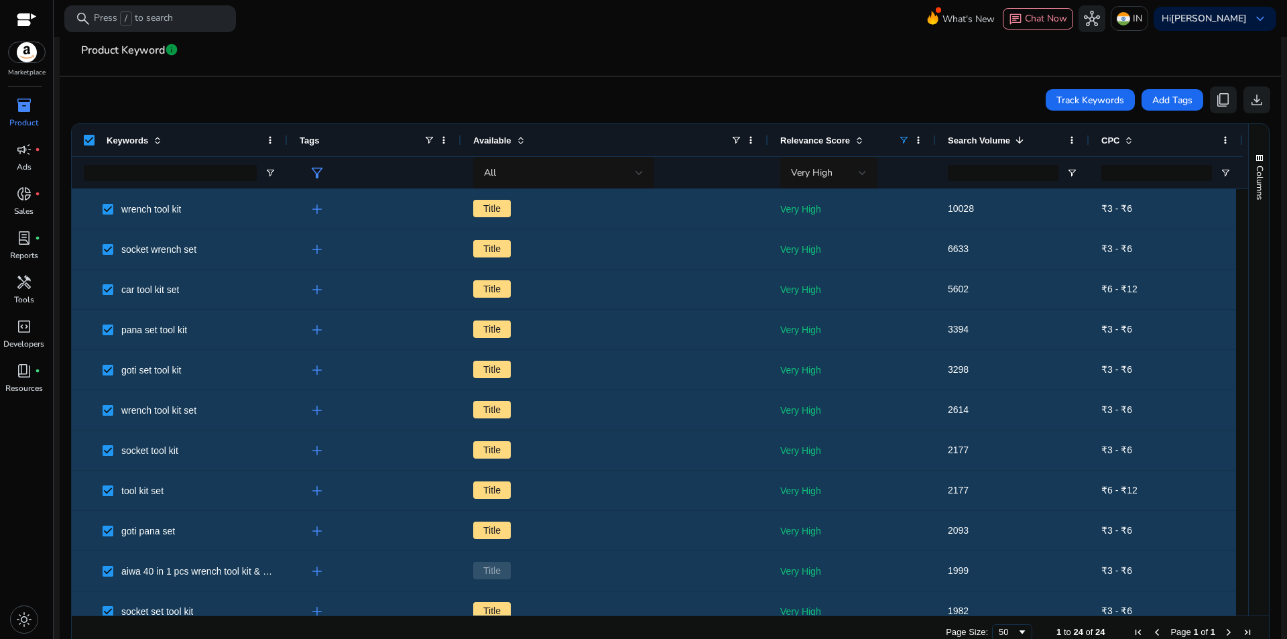
click at [475, 67] on mat-card-header "Product Keyword info" at bounding box center [670, 58] width 1200 height 38
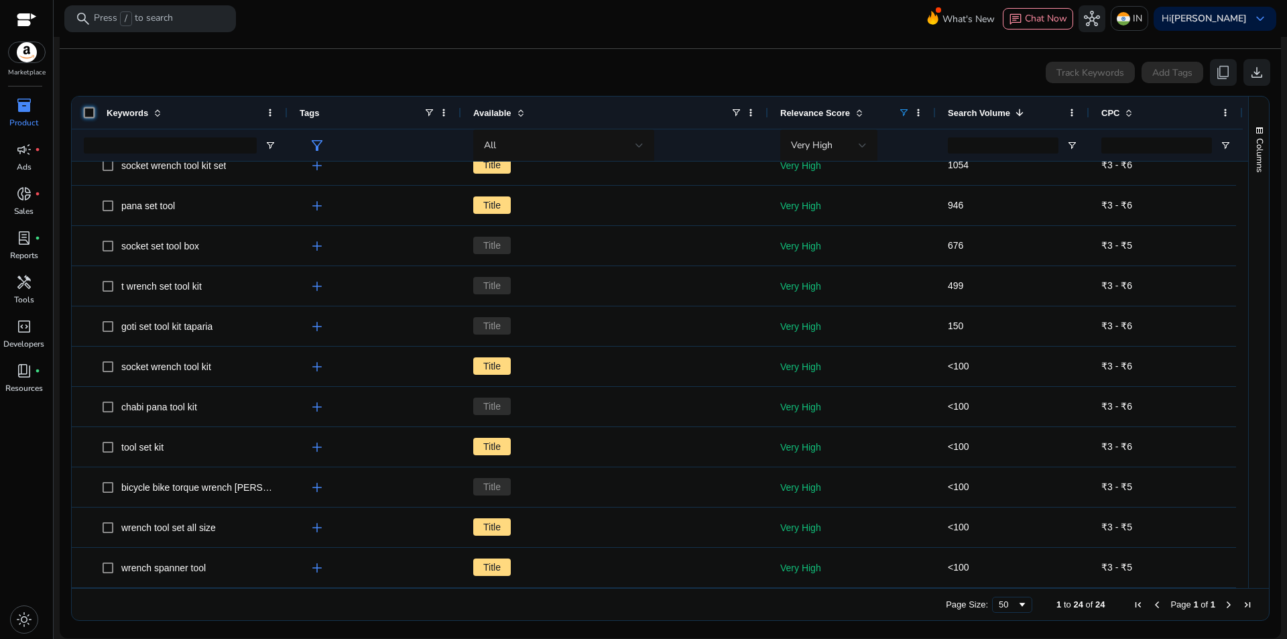
scroll to position [316, 0]
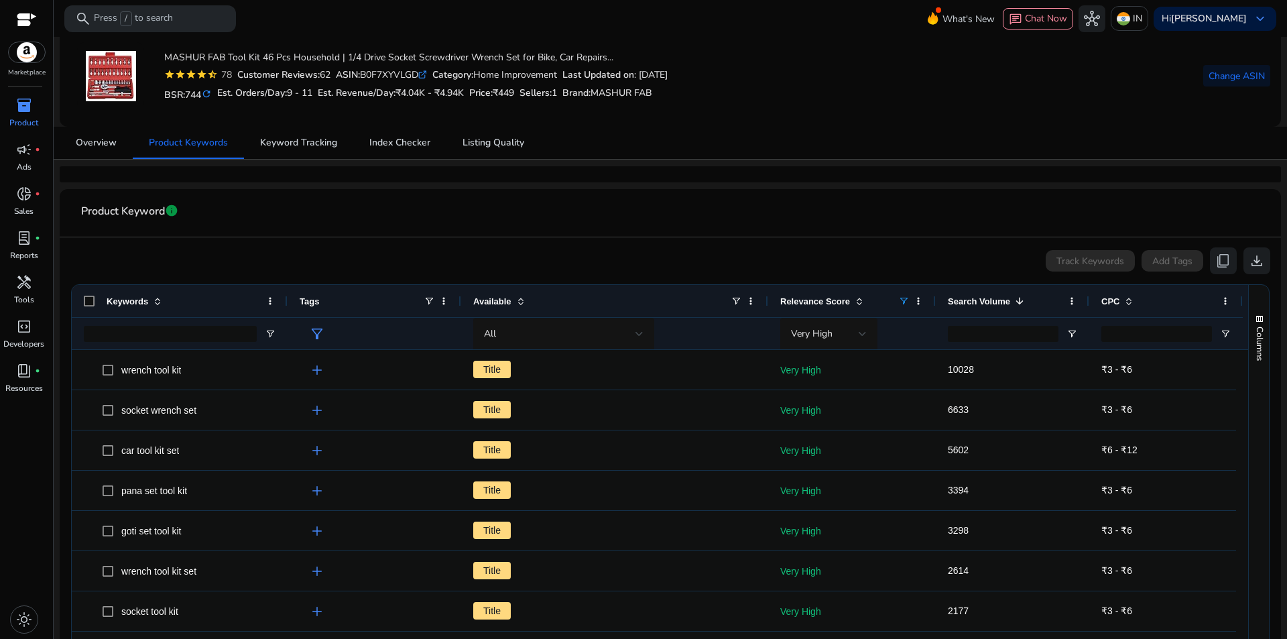
scroll to position [27, 0]
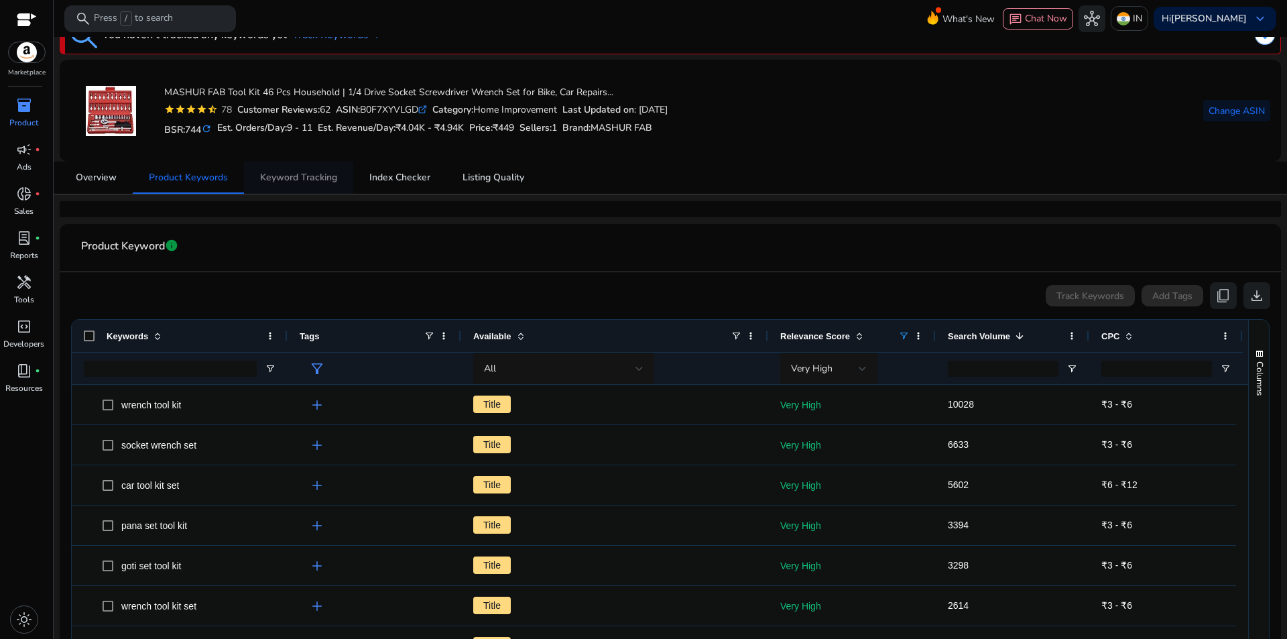
click at [308, 178] on span "Keyword Tracking" at bounding box center [298, 177] width 77 height 9
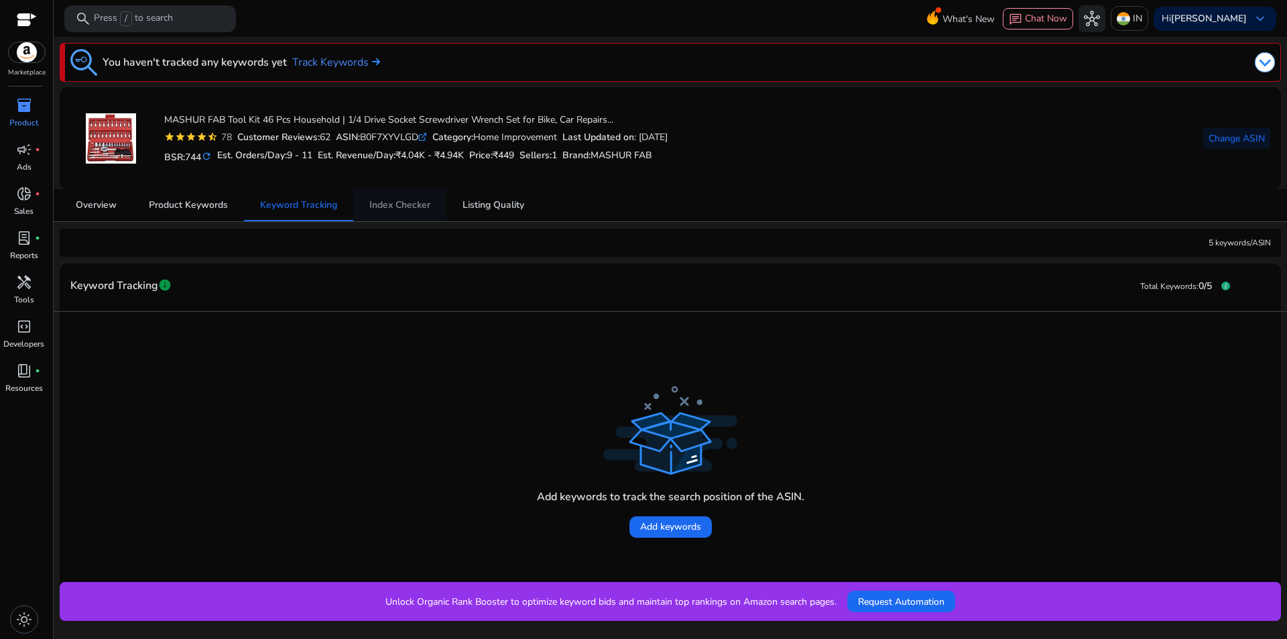
click at [414, 208] on span "Index Checker" at bounding box center [399, 204] width 61 height 9
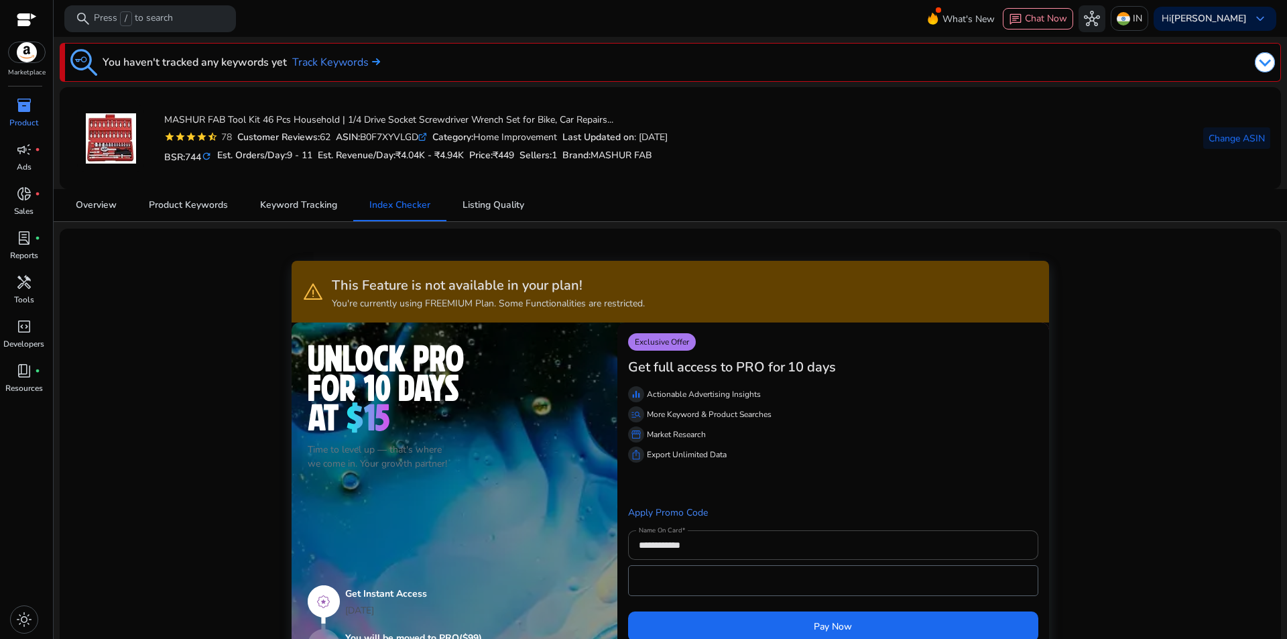
scroll to position [112, 0]
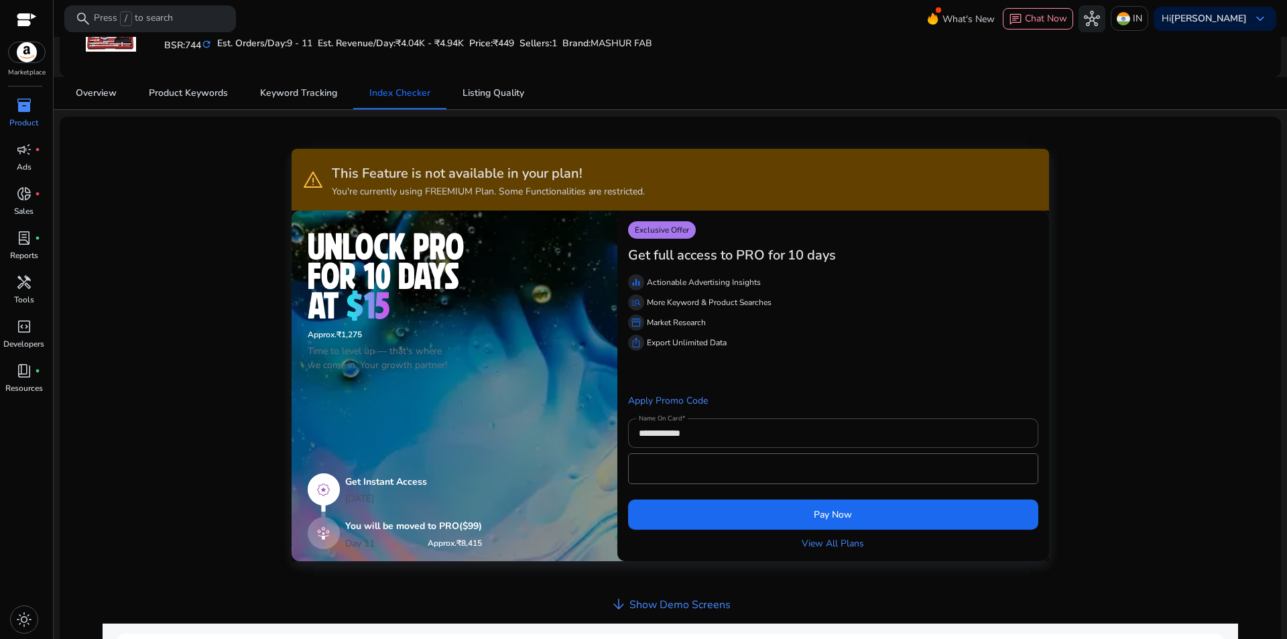
click at [224, 161] on div "**********" at bounding box center [670, 559] width 1200 height 865
click at [472, 94] on span "Listing Quality" at bounding box center [493, 92] width 62 height 9
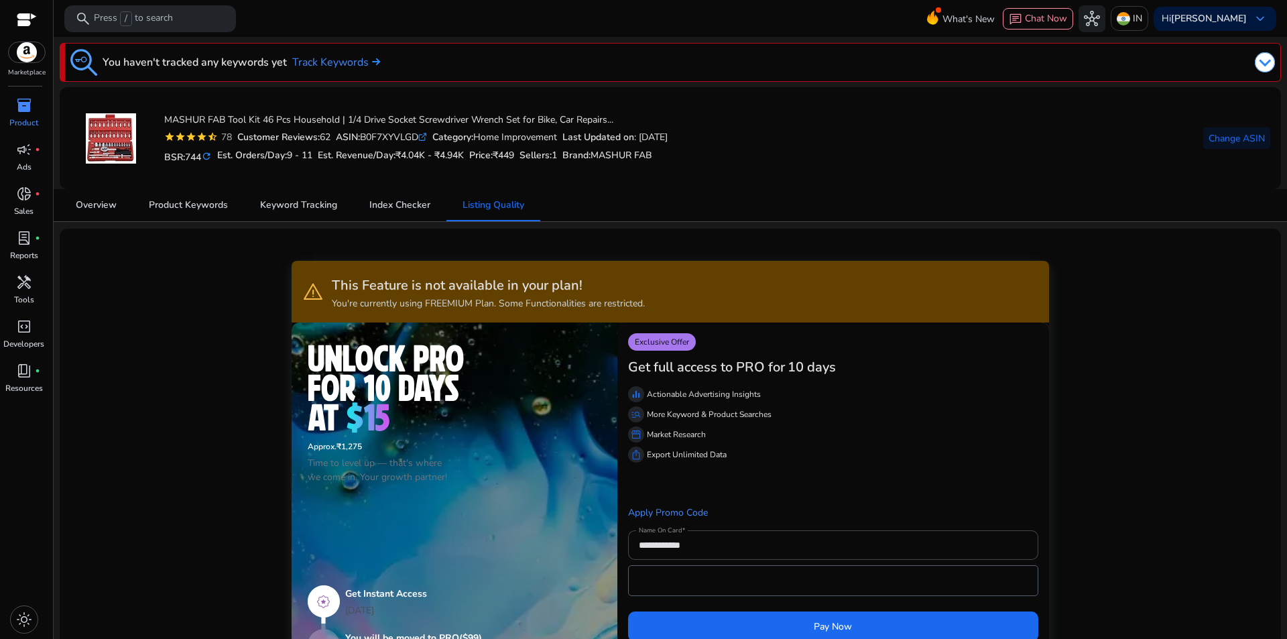
scroll to position [111, 0]
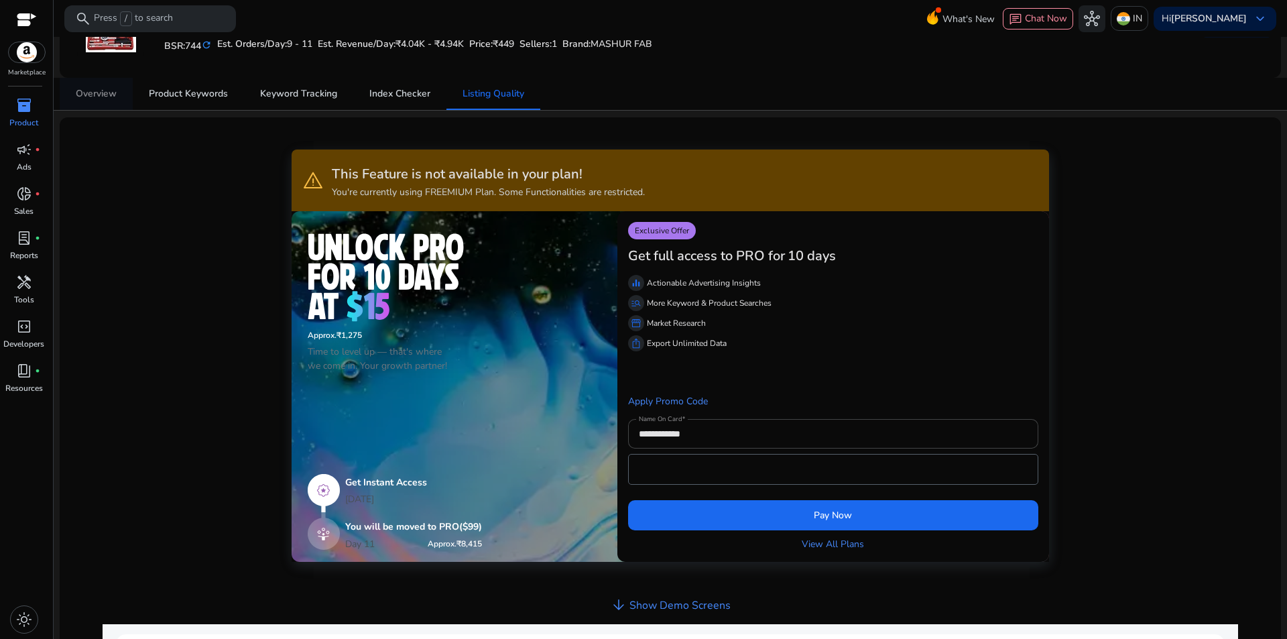
click at [99, 96] on span "Overview" at bounding box center [96, 93] width 41 height 9
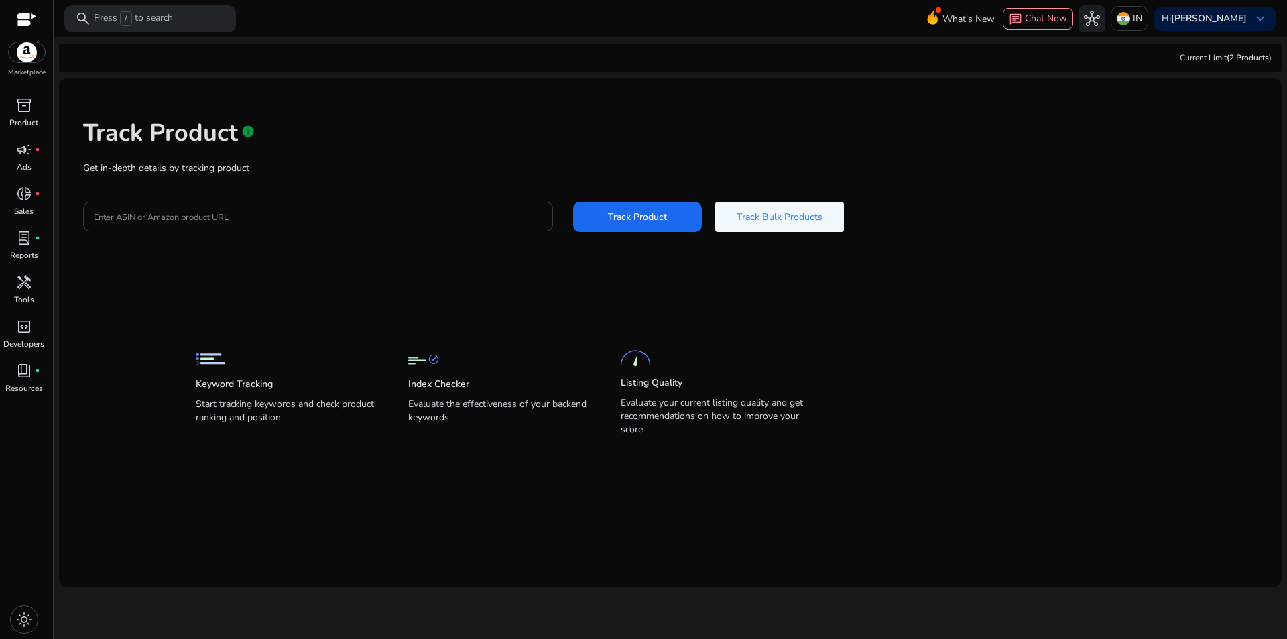
click at [184, 216] on input "Enter ASIN or Amazon product URL" at bounding box center [318, 216] width 448 height 15
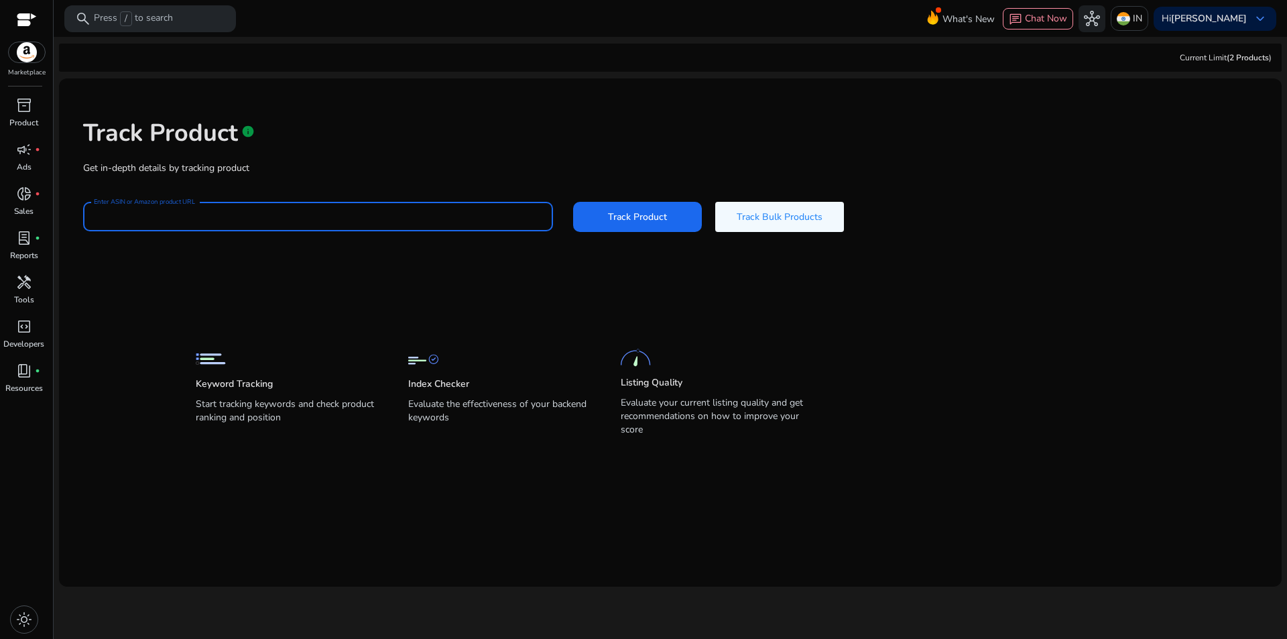
type input "**********"
drag, startPoint x: 625, startPoint y: 224, endPoint x: 638, endPoint y: 224, distance: 12.7
click at [627, 224] on span at bounding box center [637, 216] width 129 height 32
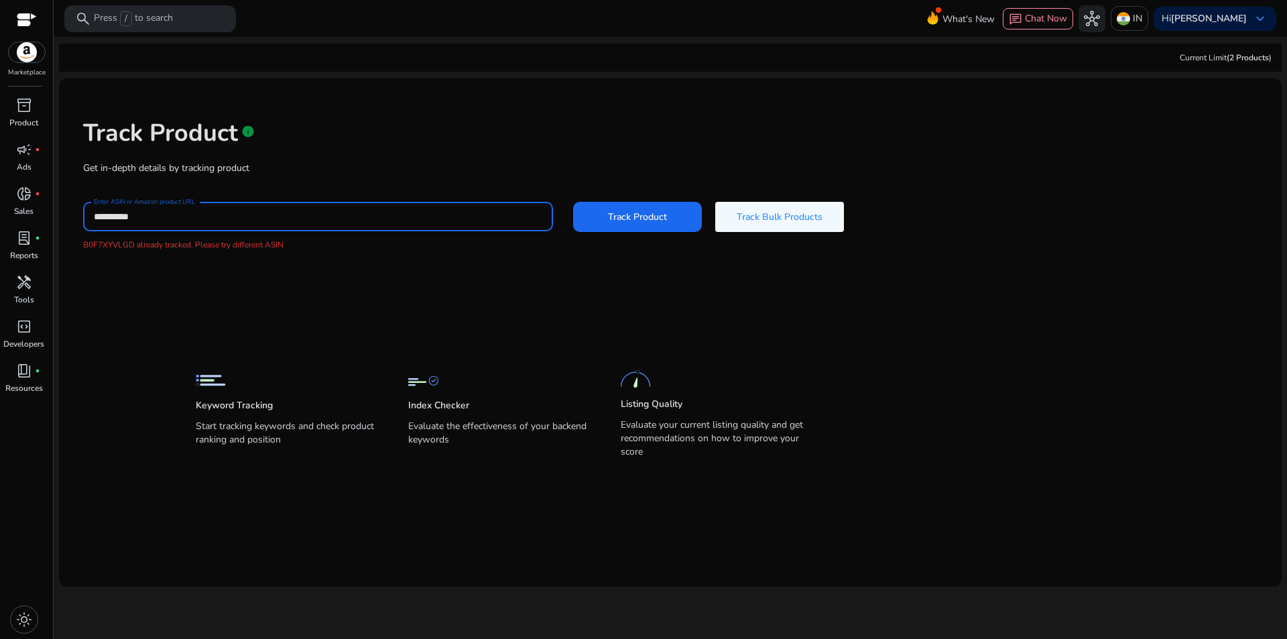
click at [168, 210] on input "**********" at bounding box center [318, 216] width 448 height 15
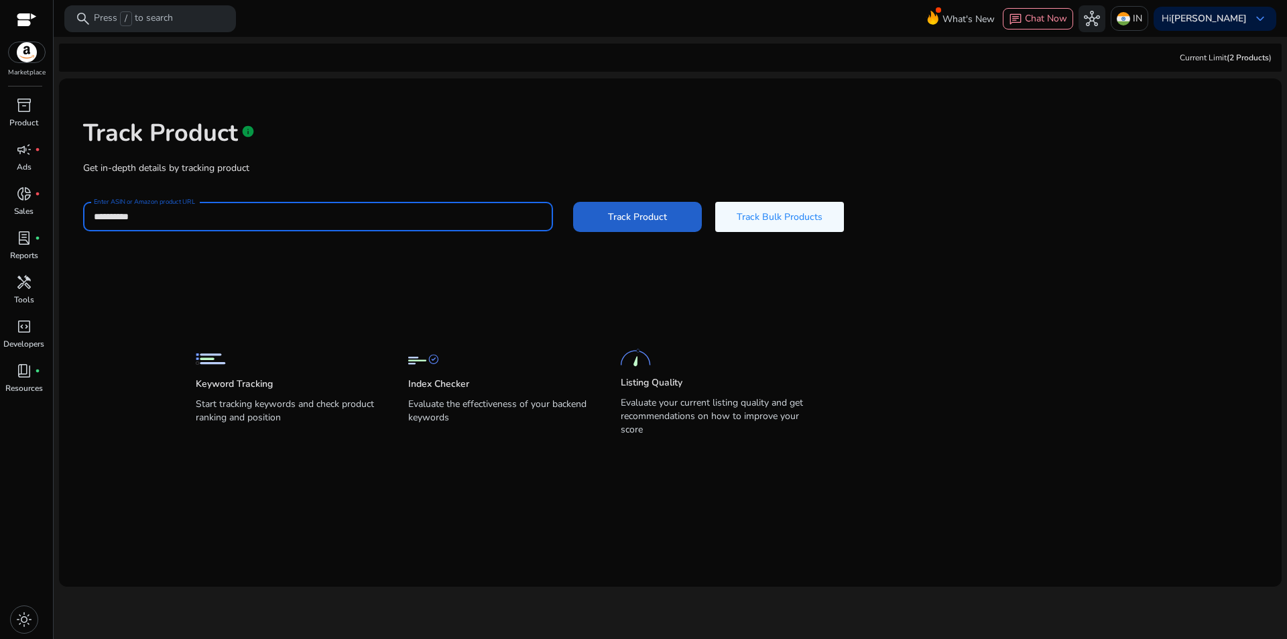
click at [631, 212] on span "Track Product" at bounding box center [637, 217] width 59 height 14
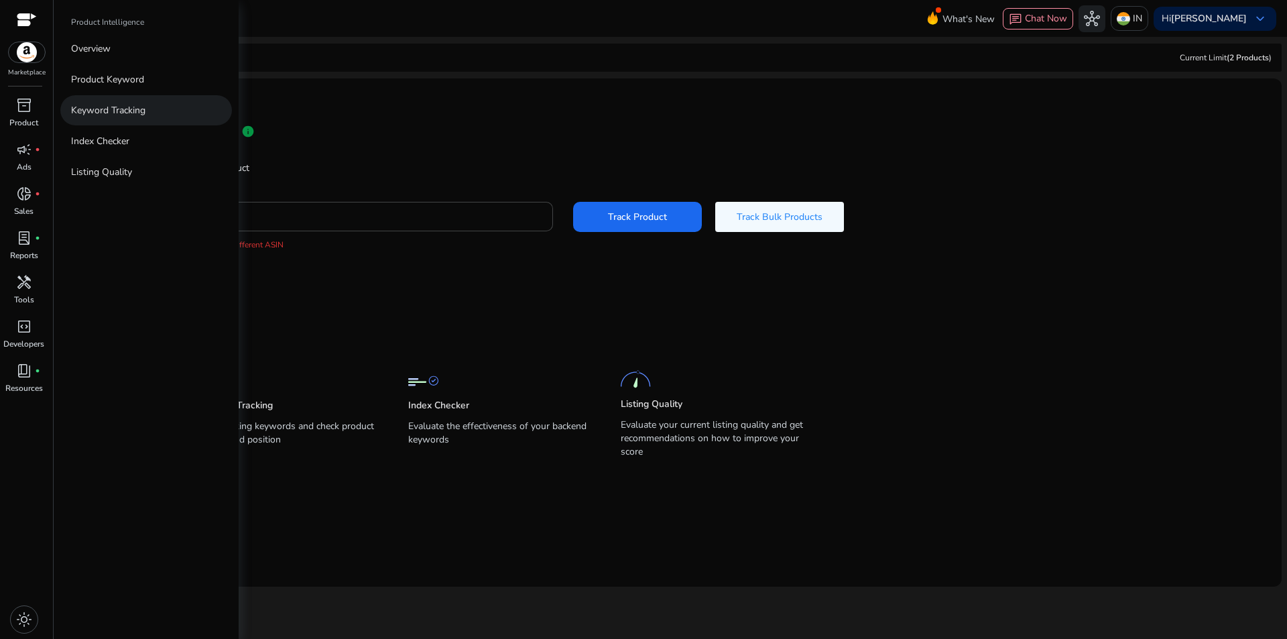
click at [93, 115] on p "Keyword Tracking" at bounding box center [108, 110] width 74 height 14
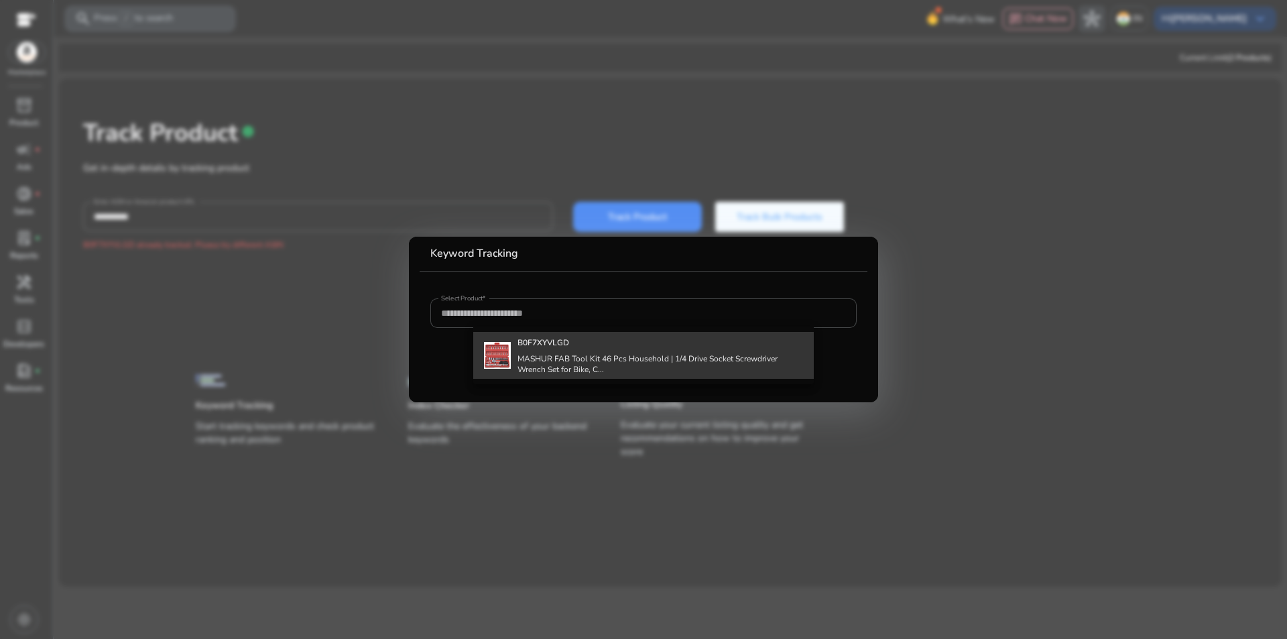
click at [565, 333] on div "B0F7XYVLGD MASHUR FAB Tool Kit 46 Pcs Household | 1/4 Drive Socket Screwdriver …" at bounding box center [660, 355] width 286 height 47
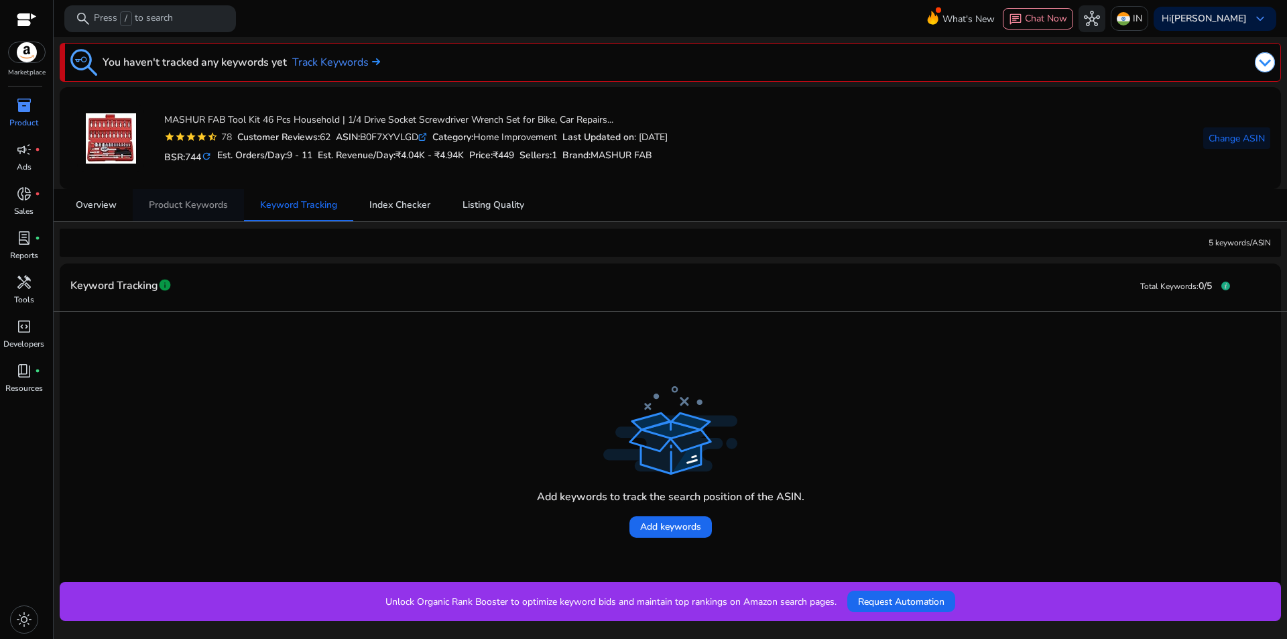
click at [221, 206] on span "Product Keywords" at bounding box center [188, 204] width 79 height 9
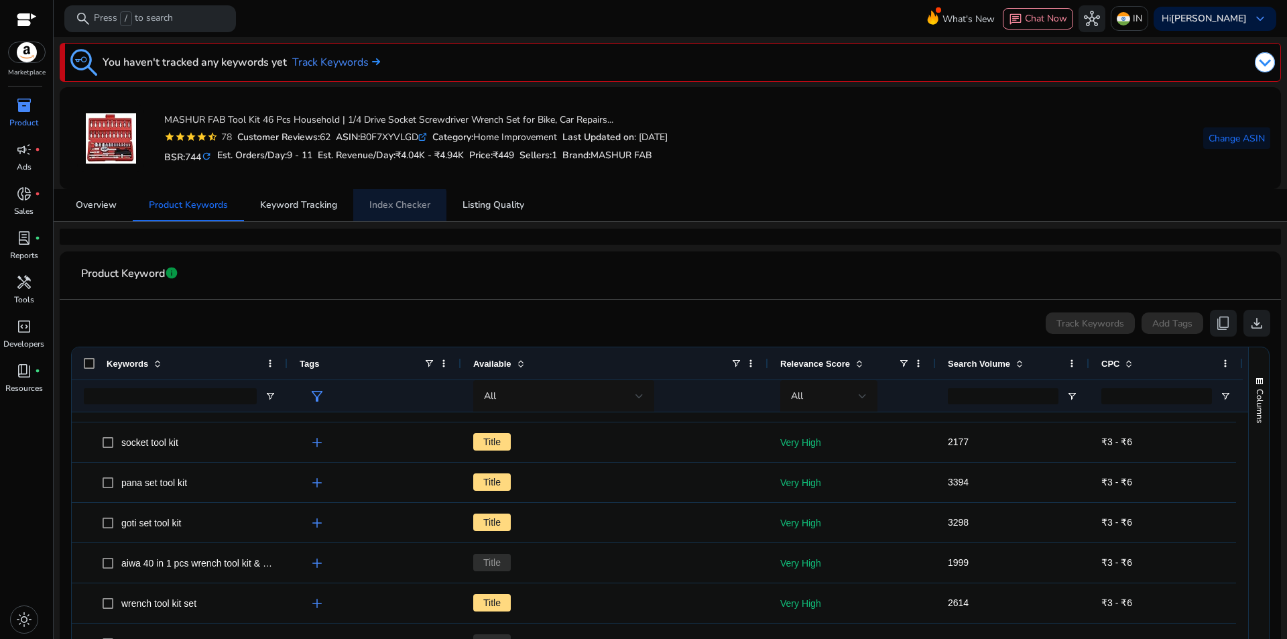
click at [384, 210] on span "Index Checker" at bounding box center [399, 204] width 61 height 9
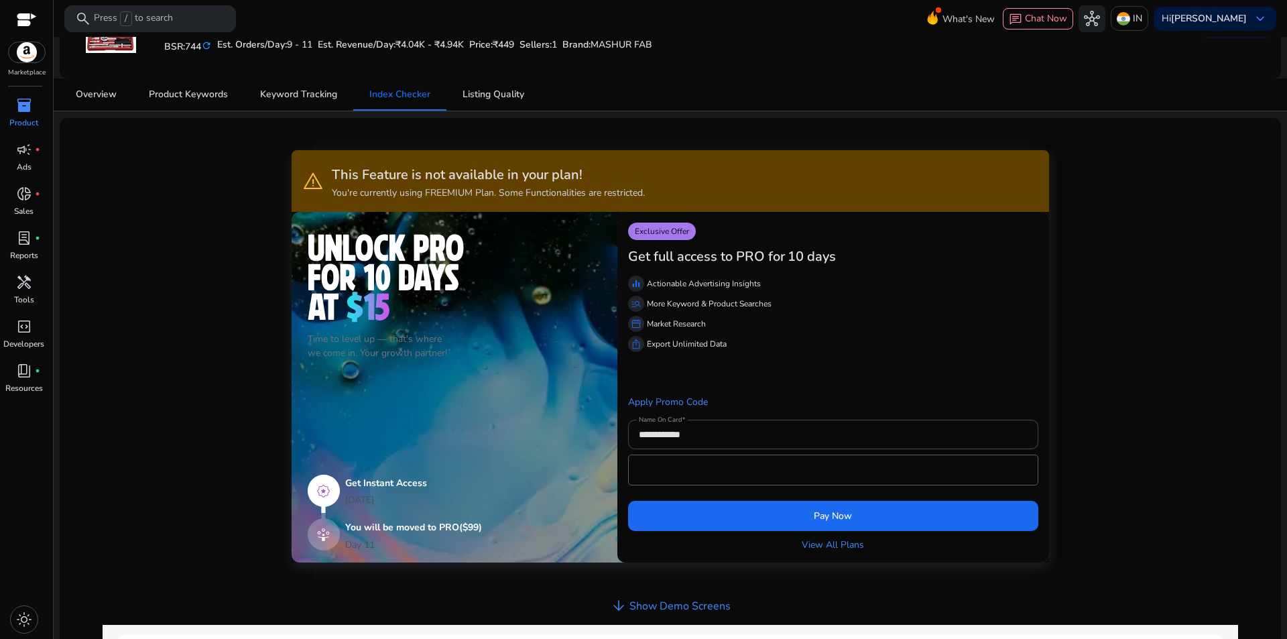
scroll to position [223, 0]
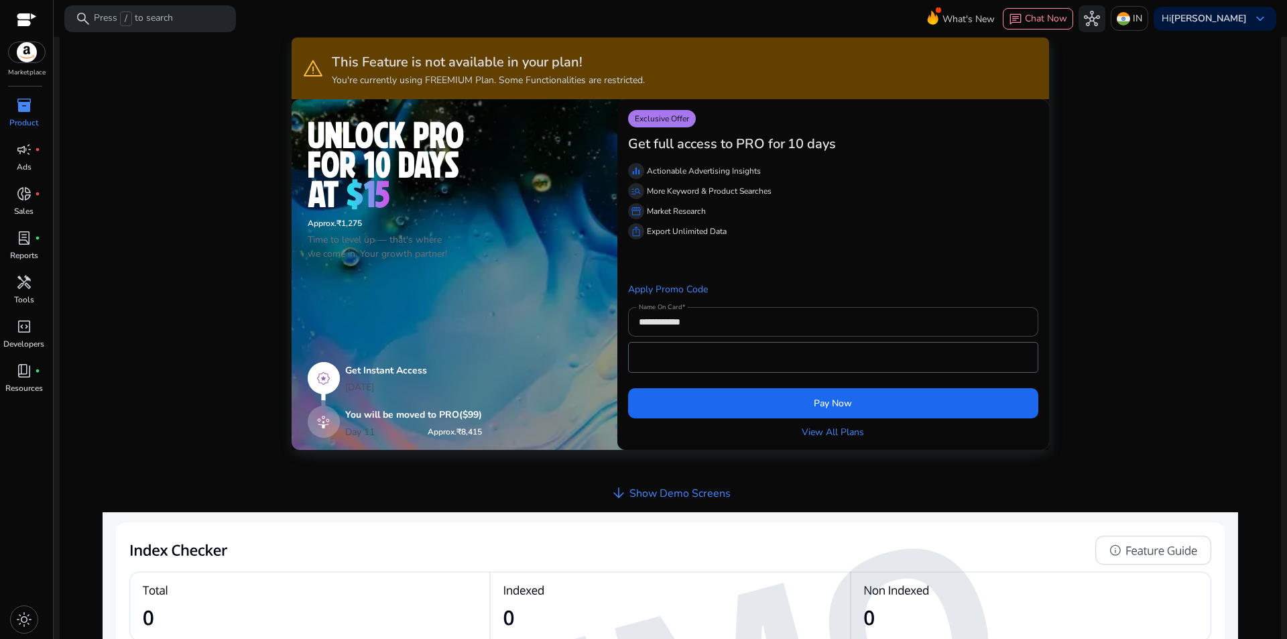
click at [708, 494] on h4 "Show Demo Screens" at bounding box center [679, 493] width 101 height 13
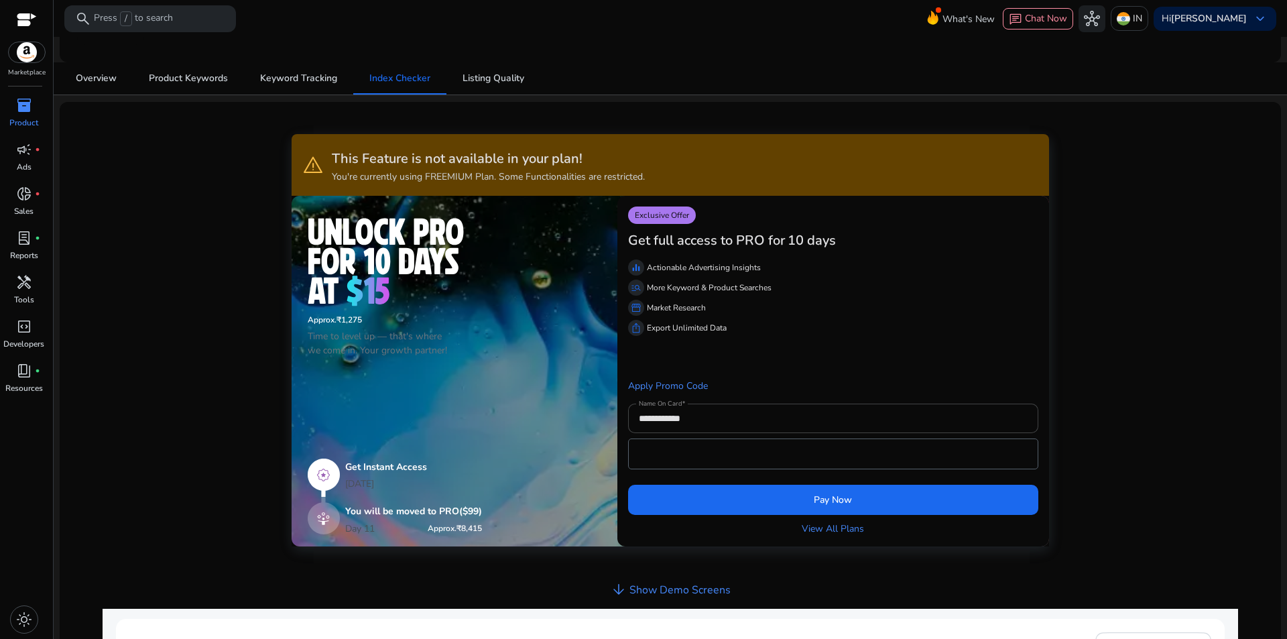
scroll to position [0, 0]
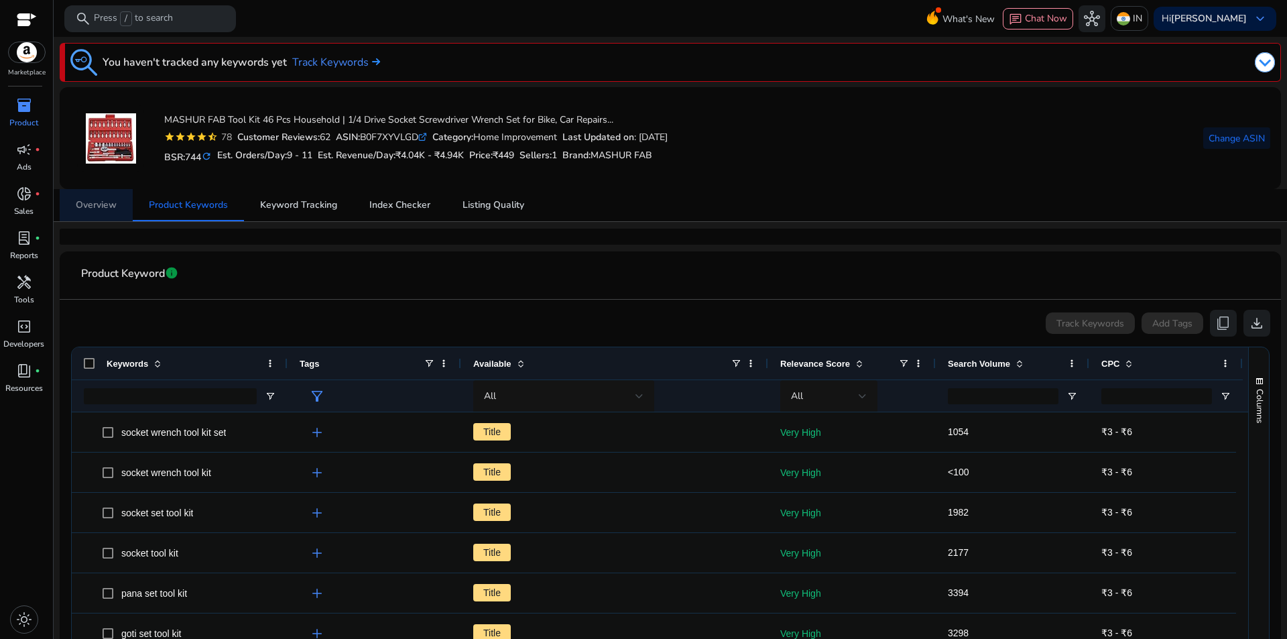
click at [107, 208] on span "Overview" at bounding box center [96, 204] width 41 height 9
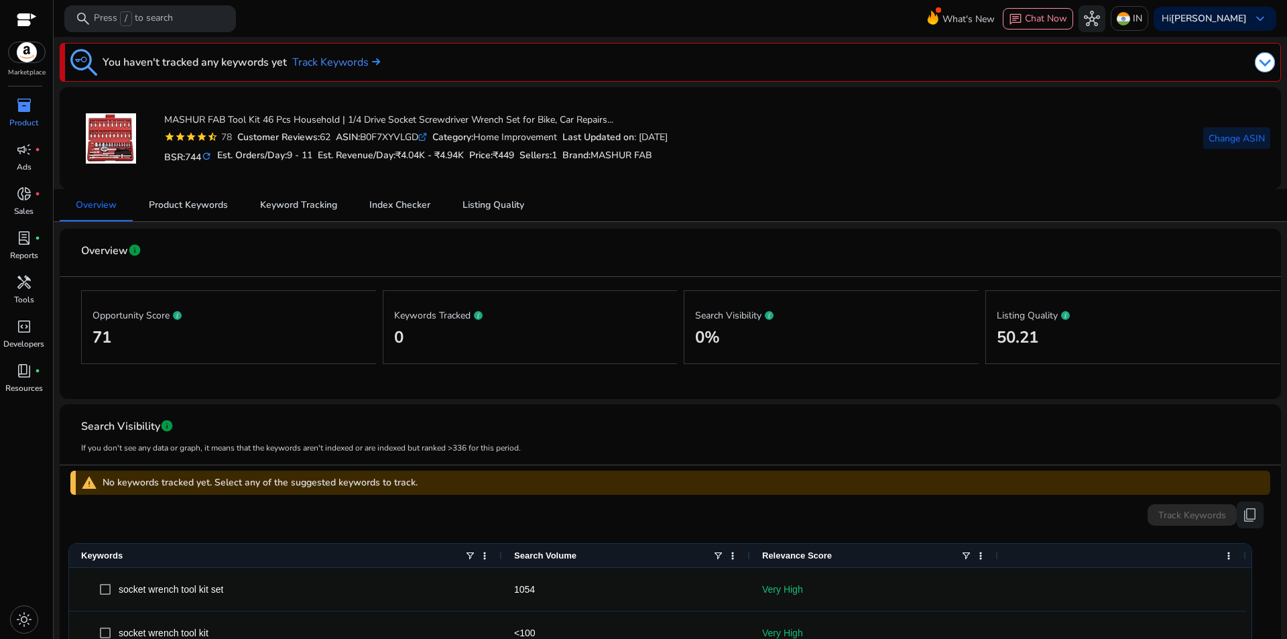
click at [1232, 139] on span "Change ASIN" at bounding box center [1236, 138] width 56 height 14
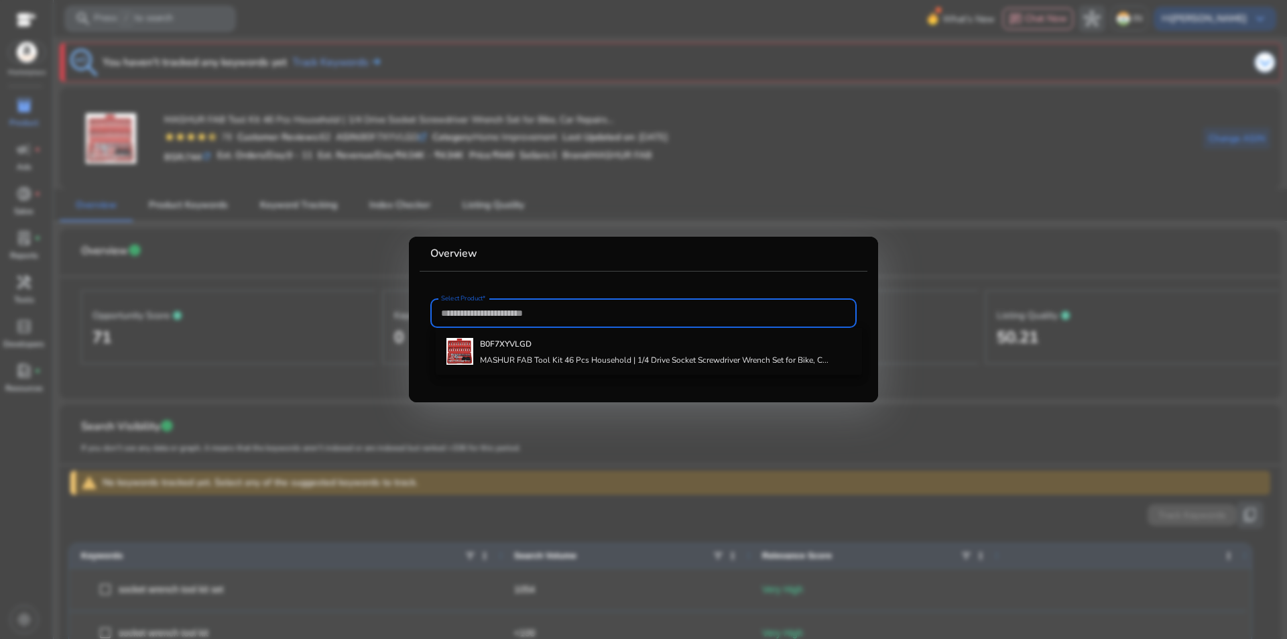
click at [599, 306] on input "Select Product*" at bounding box center [643, 313] width 405 height 15
paste input "**********"
type input "**********"
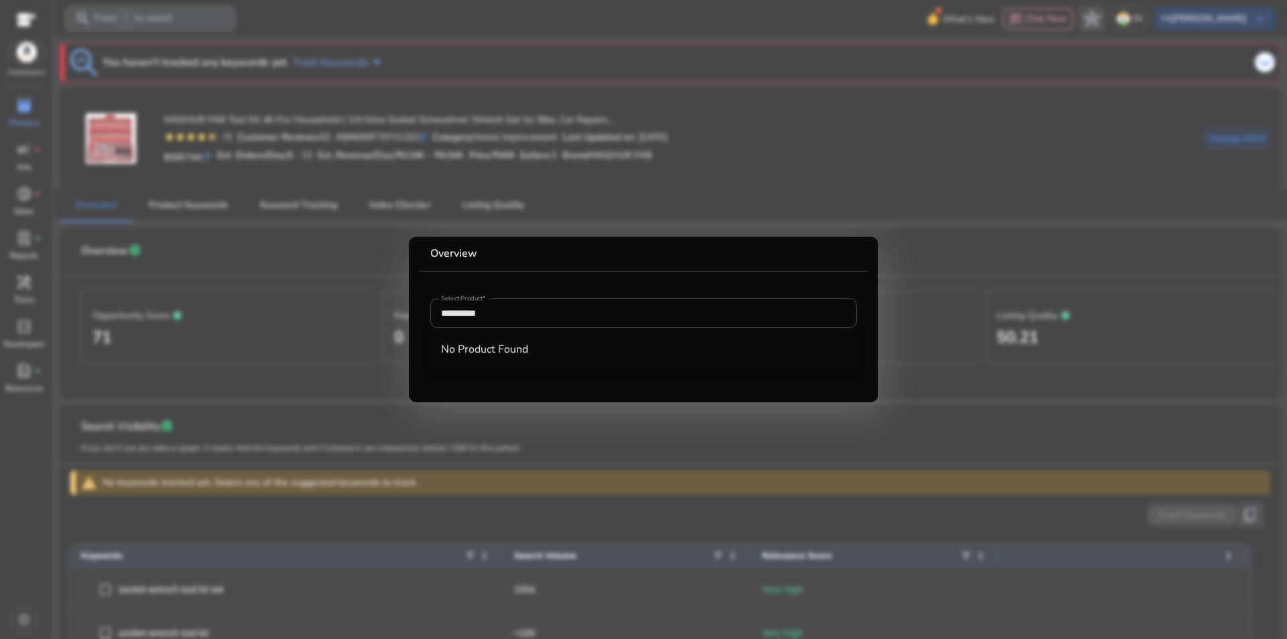
click at [501, 156] on div at bounding box center [643, 319] width 1287 height 639
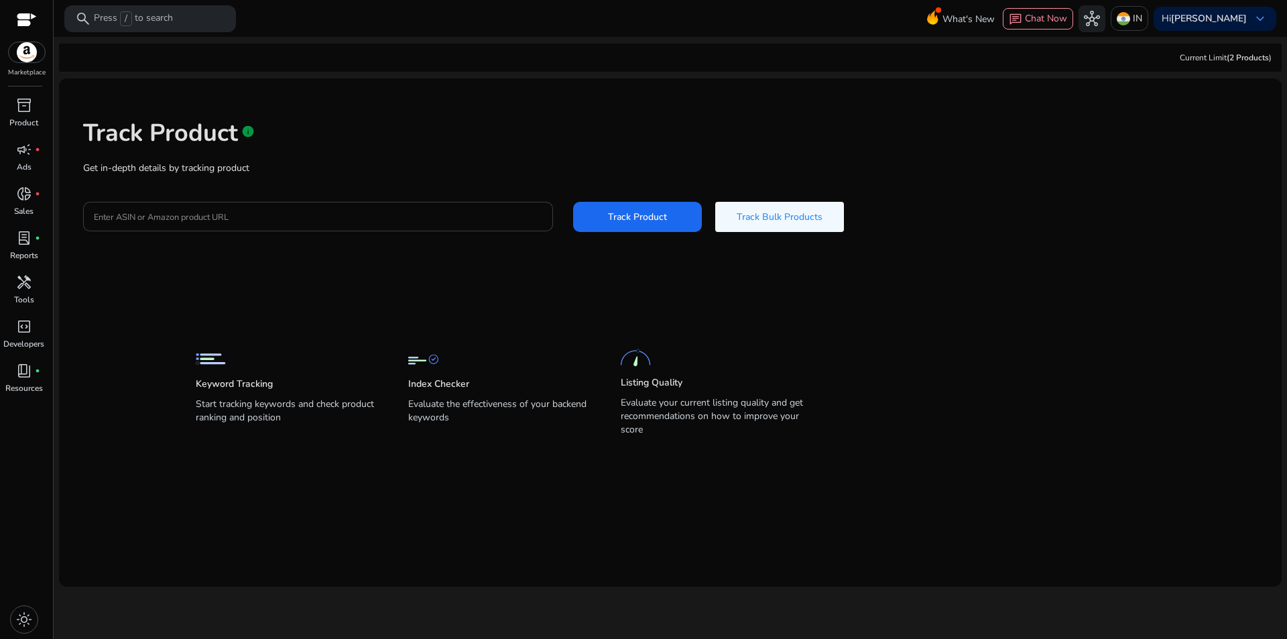
click at [162, 206] on div at bounding box center [318, 216] width 448 height 29
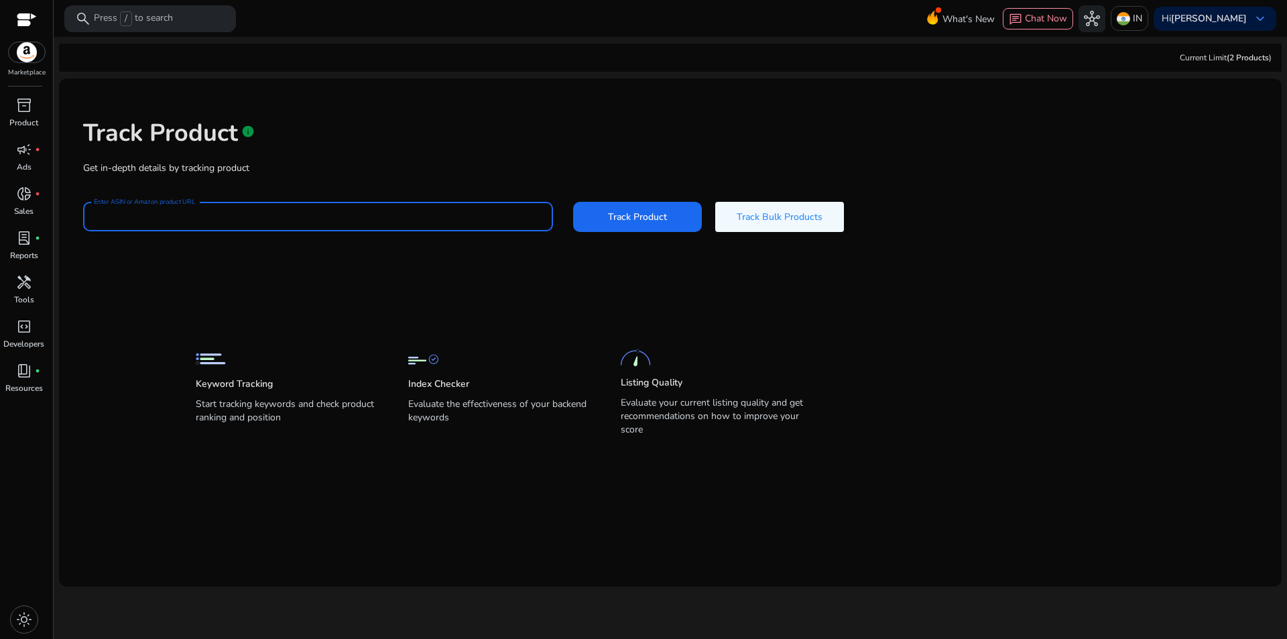
paste input "**********"
type input "**********"
click at [607, 227] on span at bounding box center [637, 216] width 129 height 32
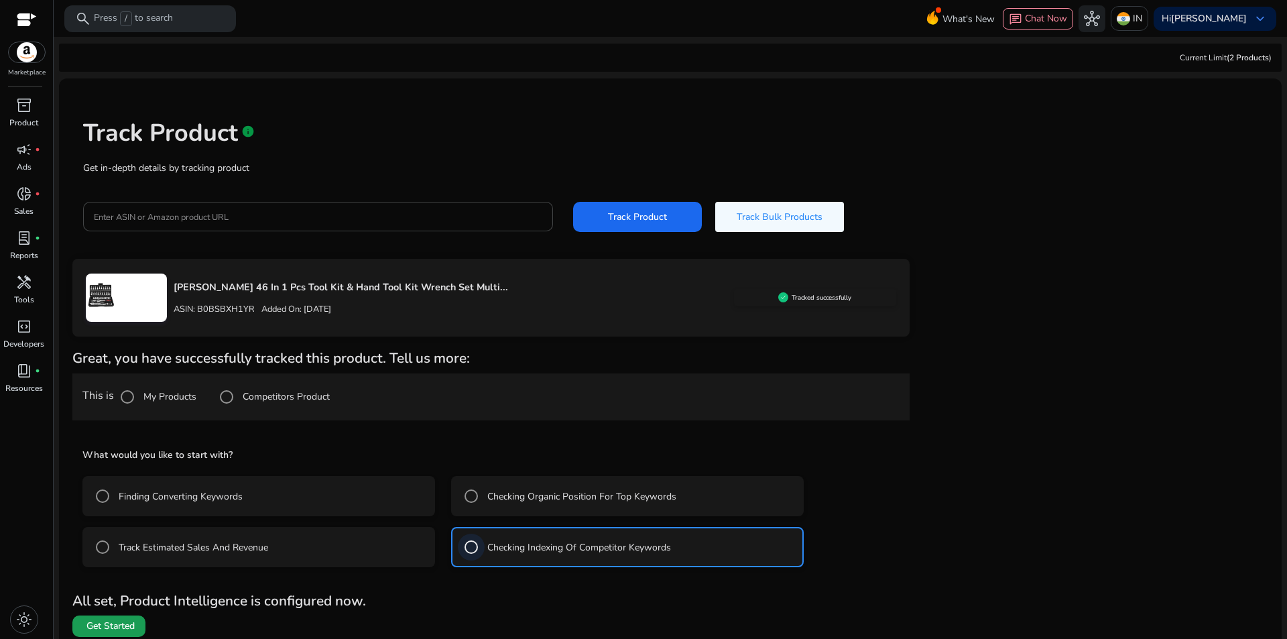
scroll to position [8, 0]
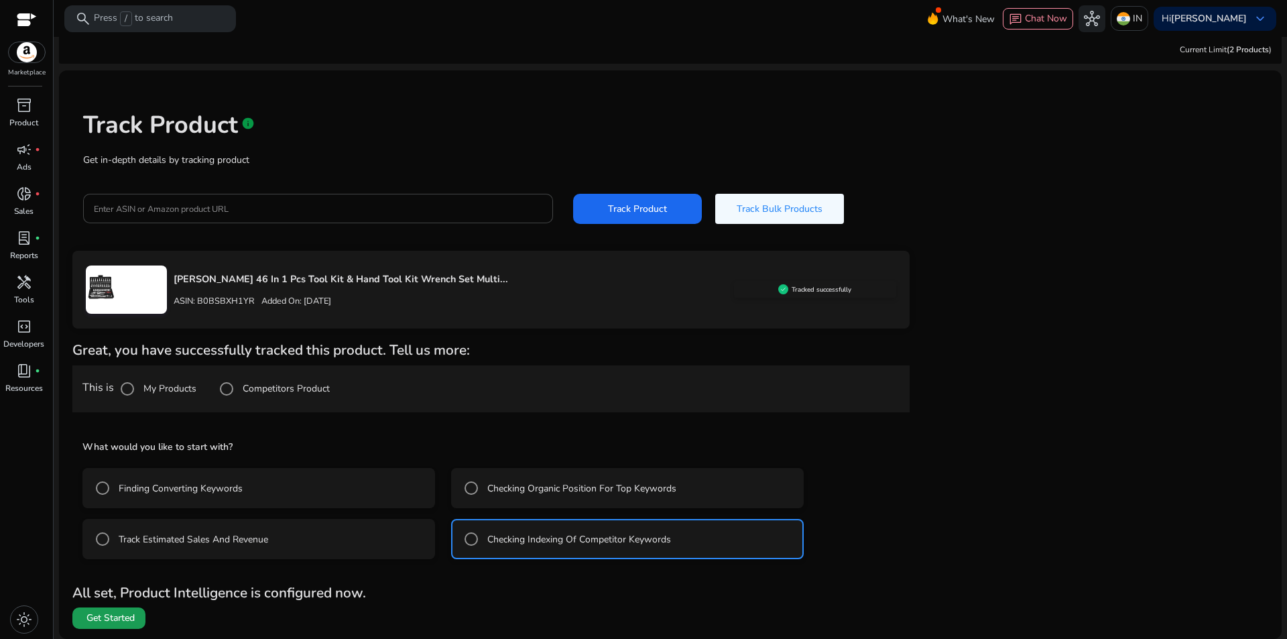
click at [121, 617] on span "Get Started" at bounding box center [110, 617] width 48 height 13
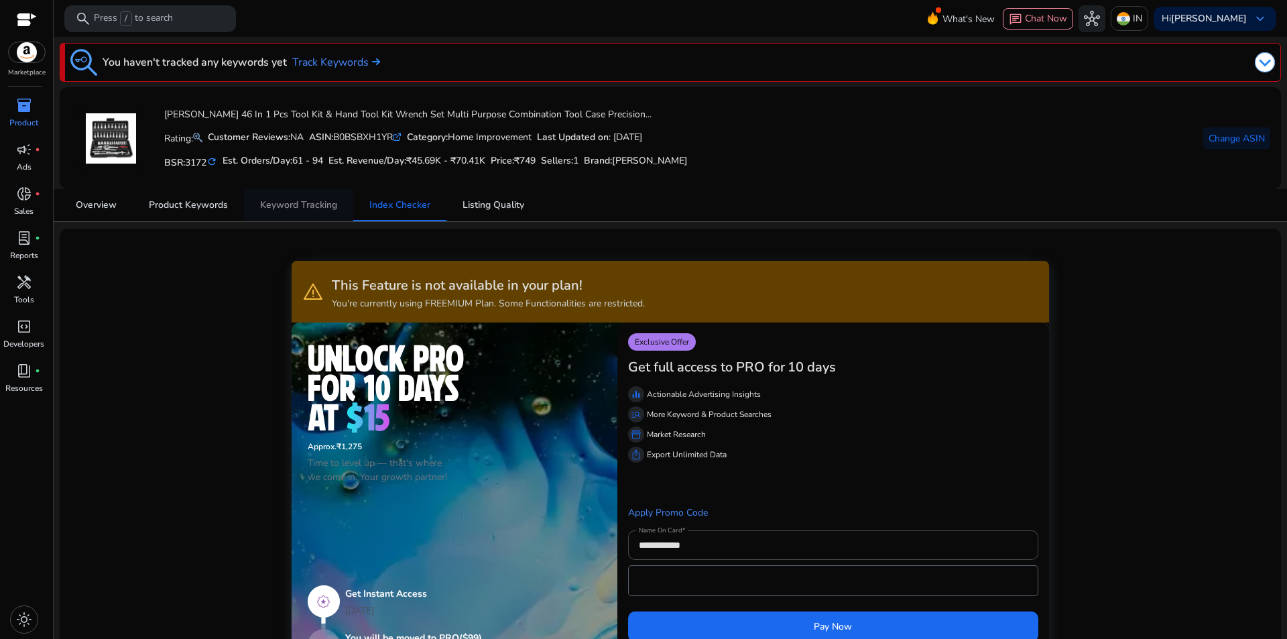
click at [271, 204] on span "Keyword Tracking" at bounding box center [298, 204] width 77 height 9
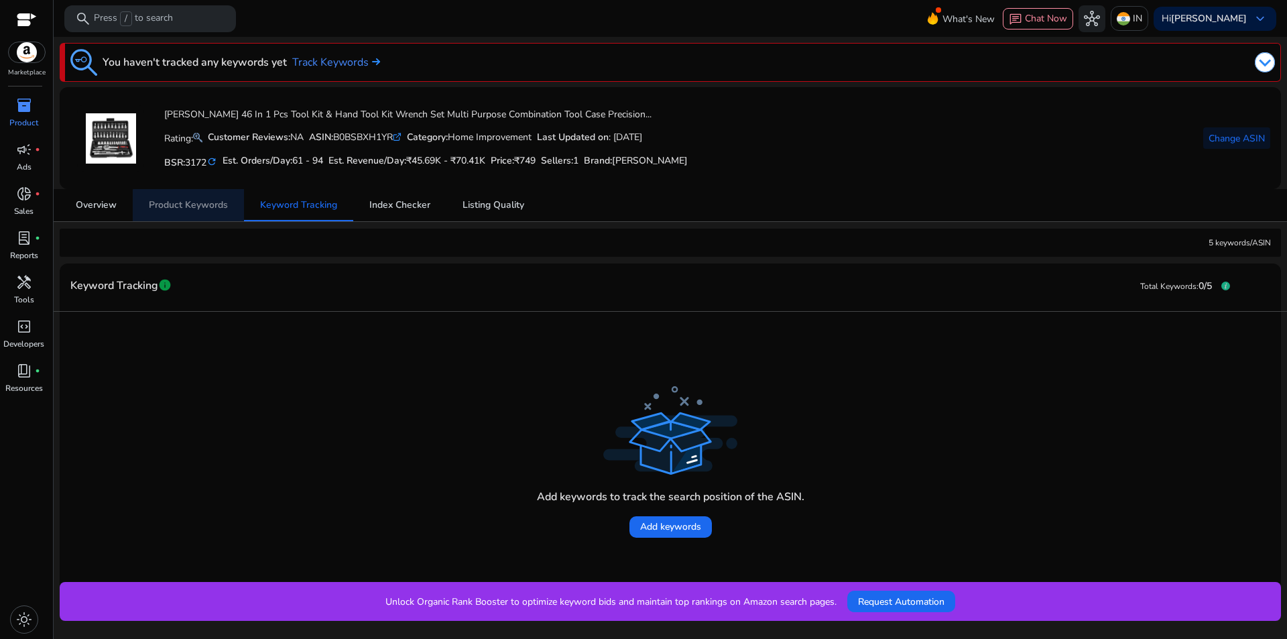
click at [211, 208] on span "Product Keywords" at bounding box center [188, 204] width 79 height 9
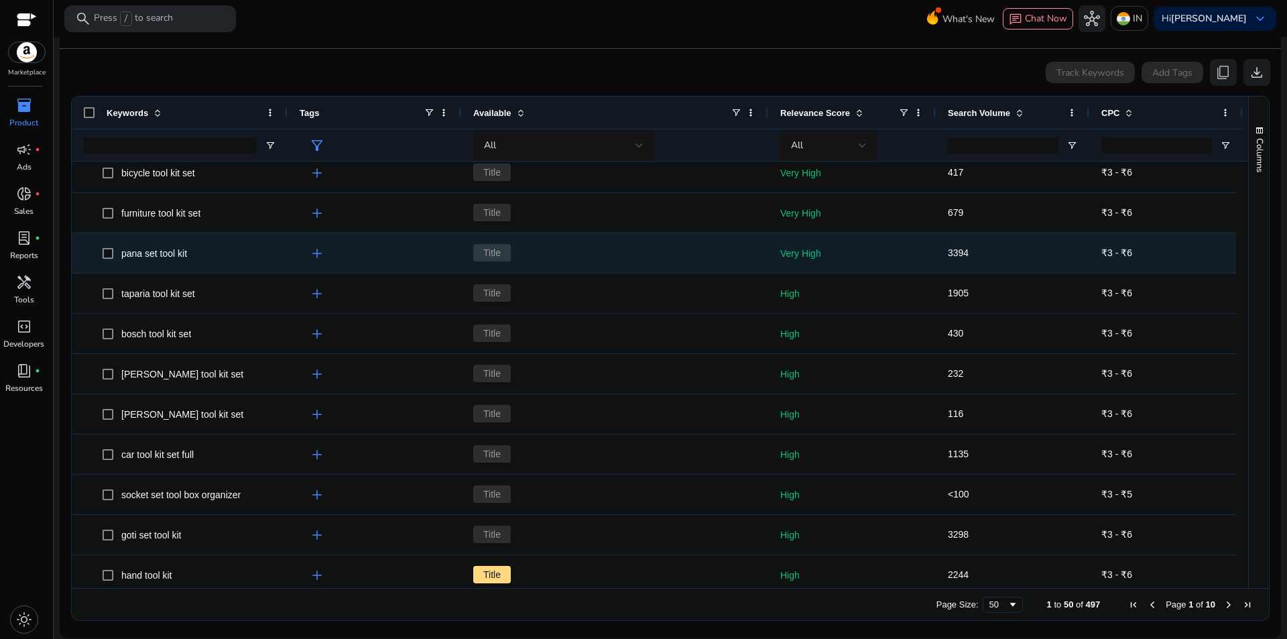
click at [314, 257] on span "add" at bounding box center [317, 253] width 16 height 16
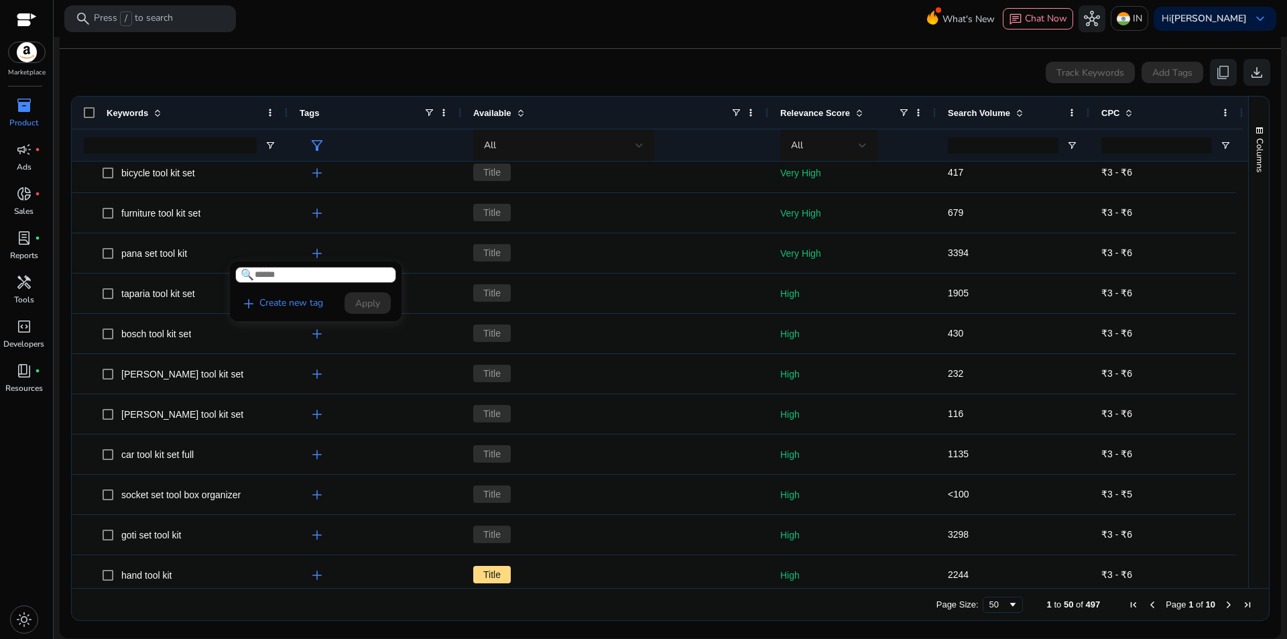
click at [314, 257] on div at bounding box center [643, 319] width 1287 height 639
